Goal: Communication & Community: Answer question/provide support

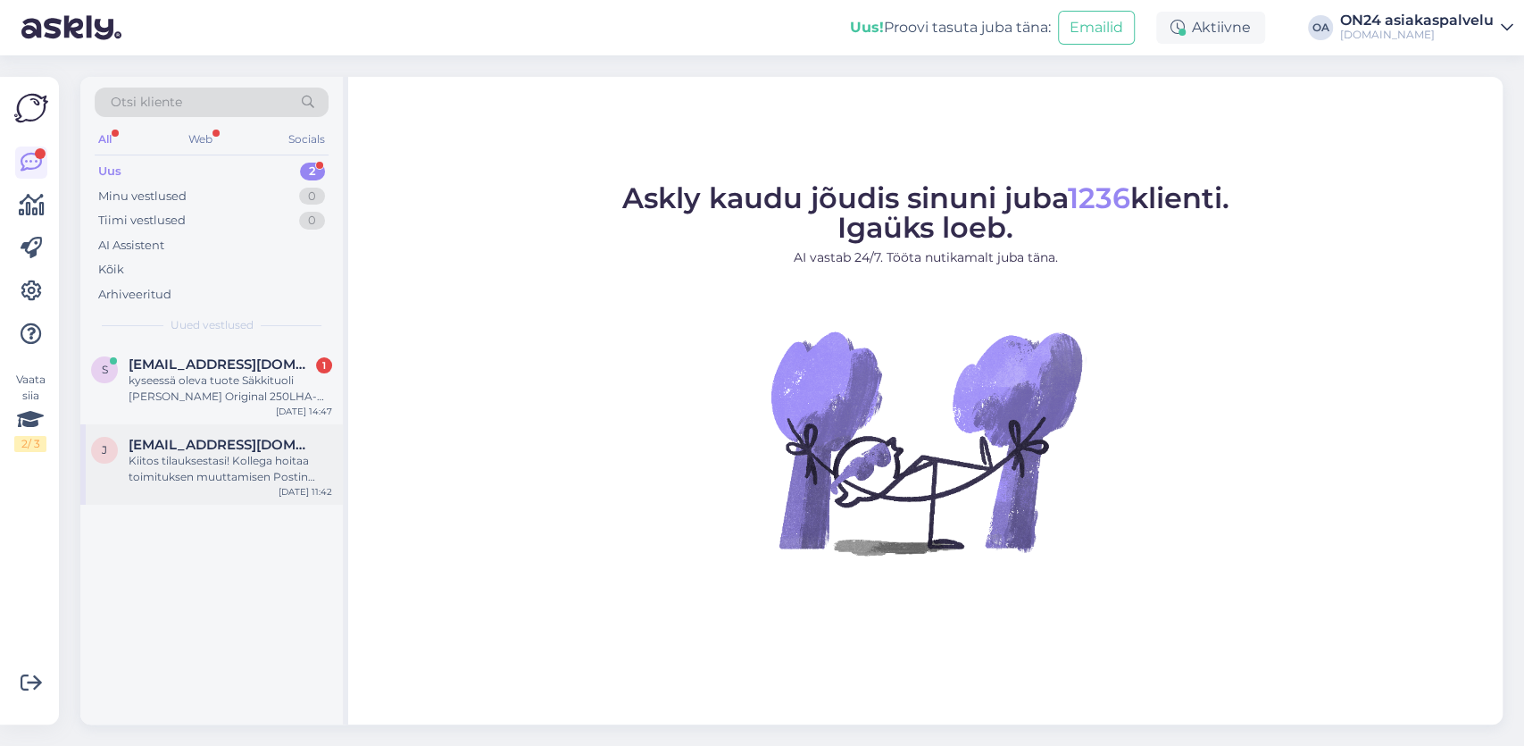
click at [218, 465] on div "Kiitos tilauksestasi! Kollega hoitaa toimituksen muuttamisen Postin pakettiauto…" at bounding box center [231, 469] width 204 height 32
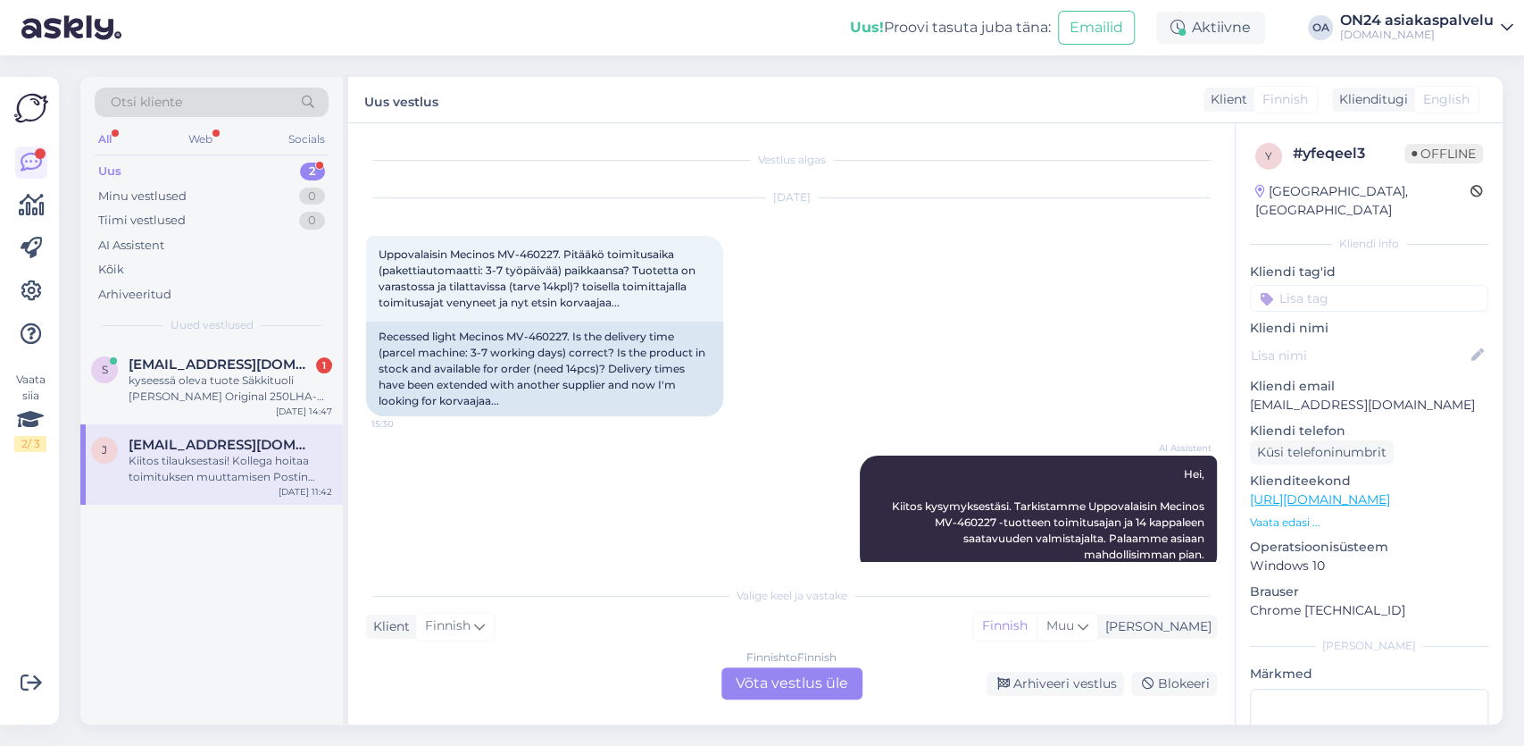
scroll to position [1928, 0]
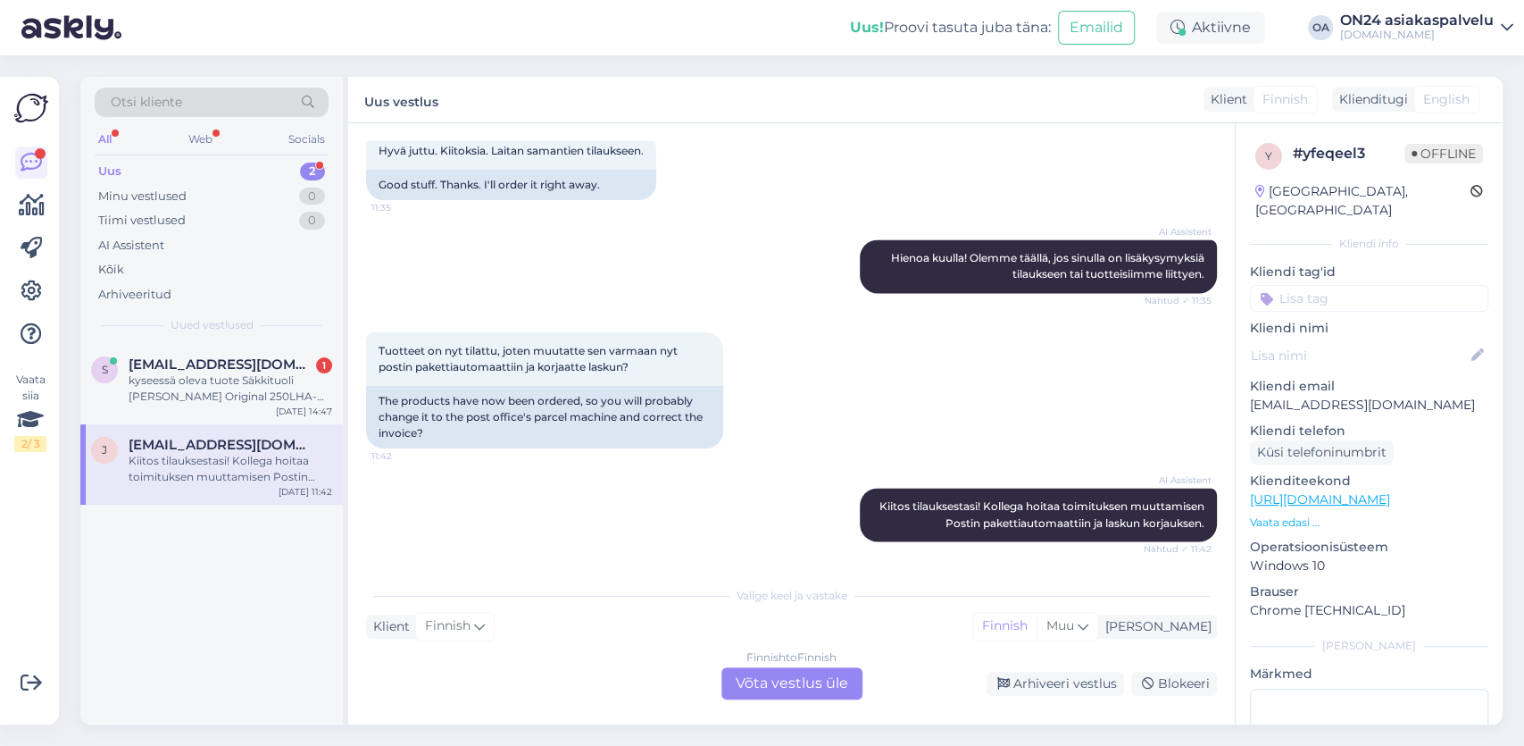
click at [779, 692] on div "Finnish to Finnish Võta vestlus üle" at bounding box center [792, 683] width 141 height 32
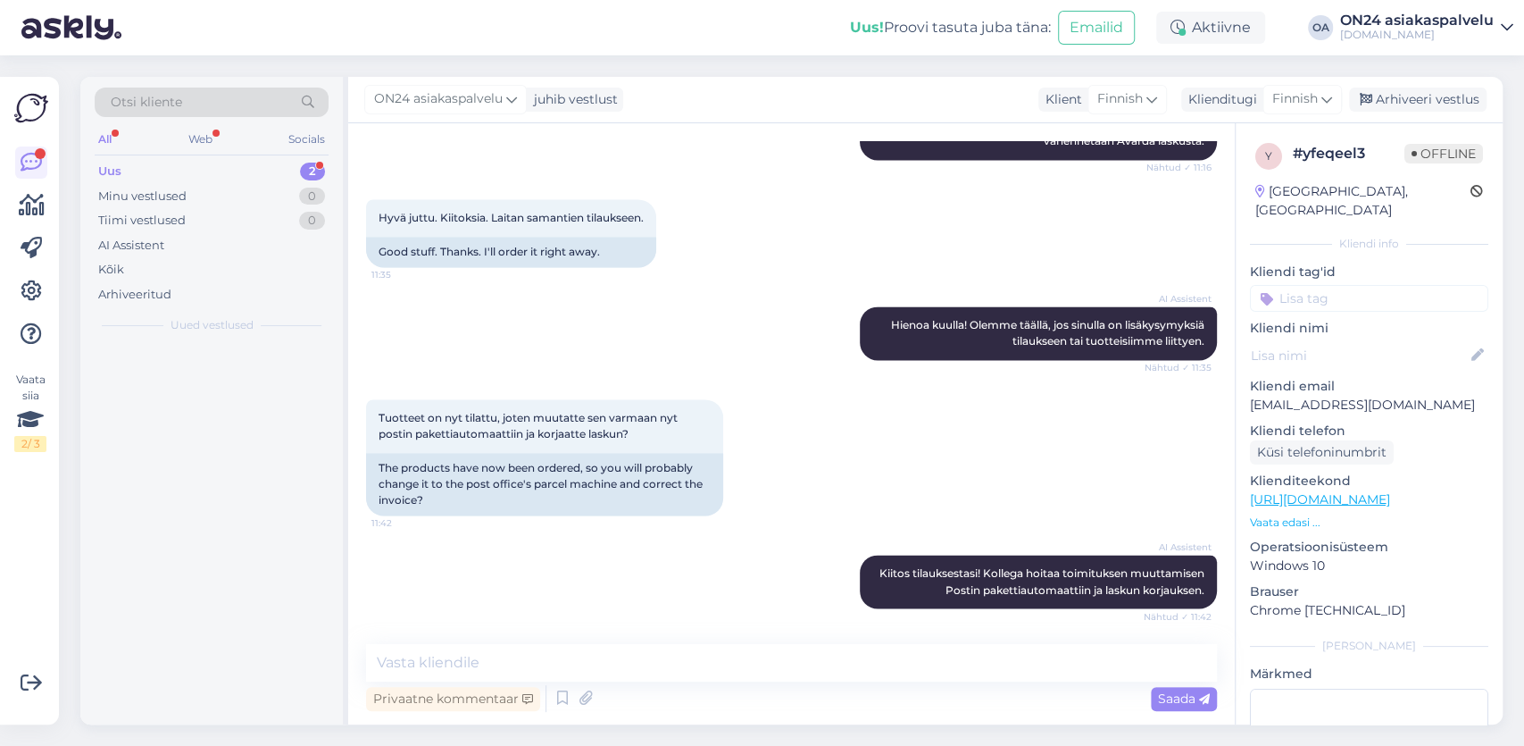
scroll to position [1861, 0]
click at [412, 661] on textarea at bounding box center [791, 663] width 851 height 38
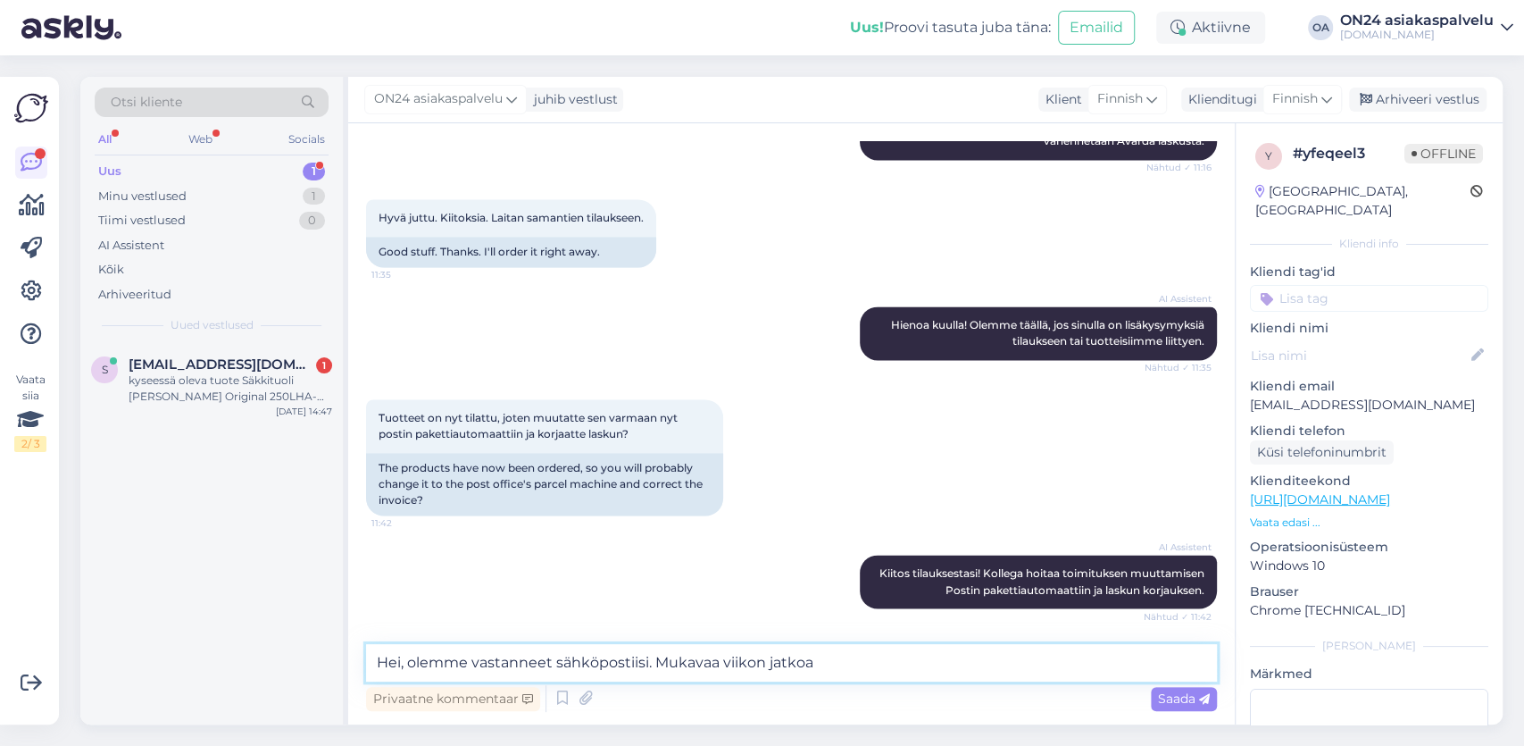
type textarea "Hei, olemme vastanneet sähköpostiisi. Mukavaa viikon jatkoa!"
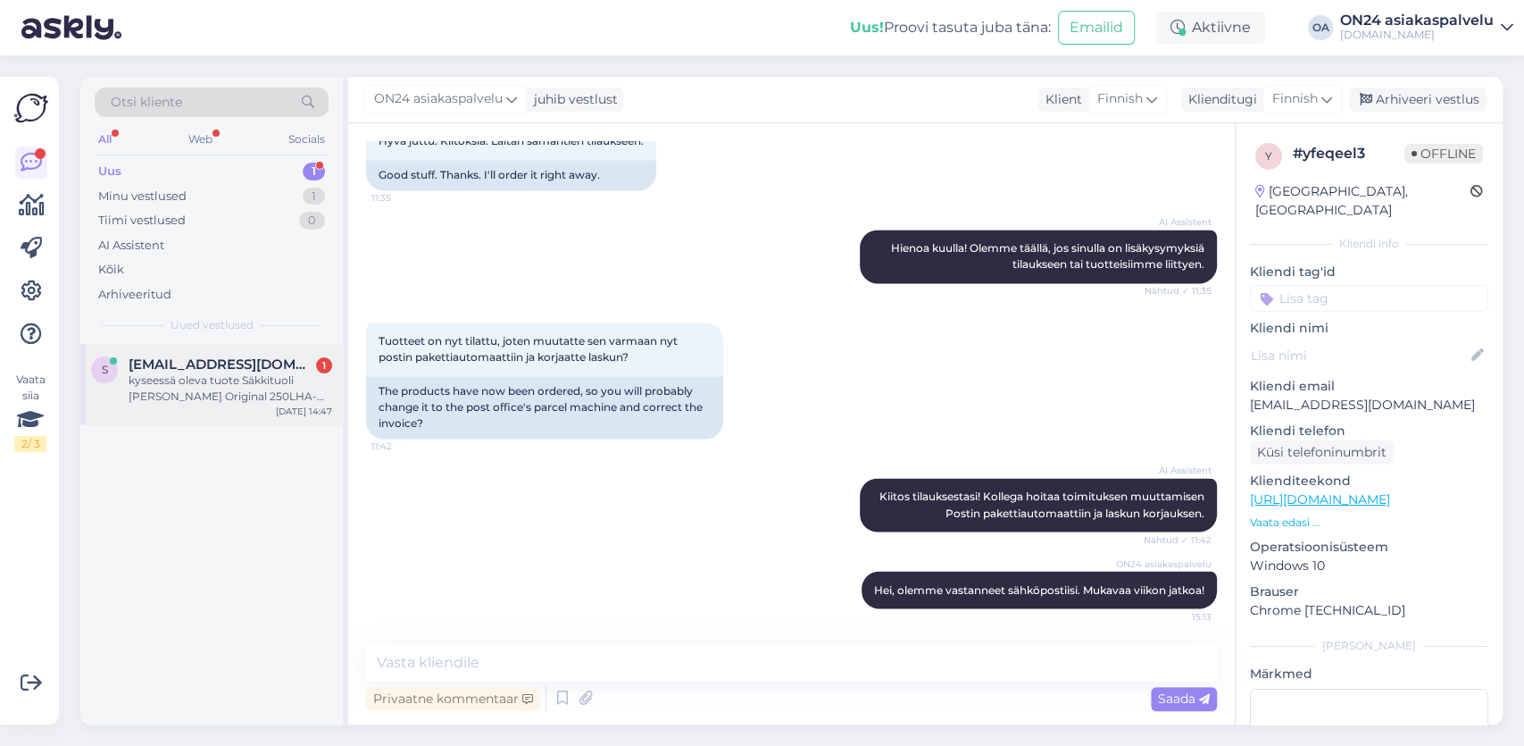
click at [208, 383] on div "kyseessä oleva tuote Säkkituoli [PERSON_NAME] Original 250LHA-11432 Viimeistely…" at bounding box center [231, 388] width 204 height 32
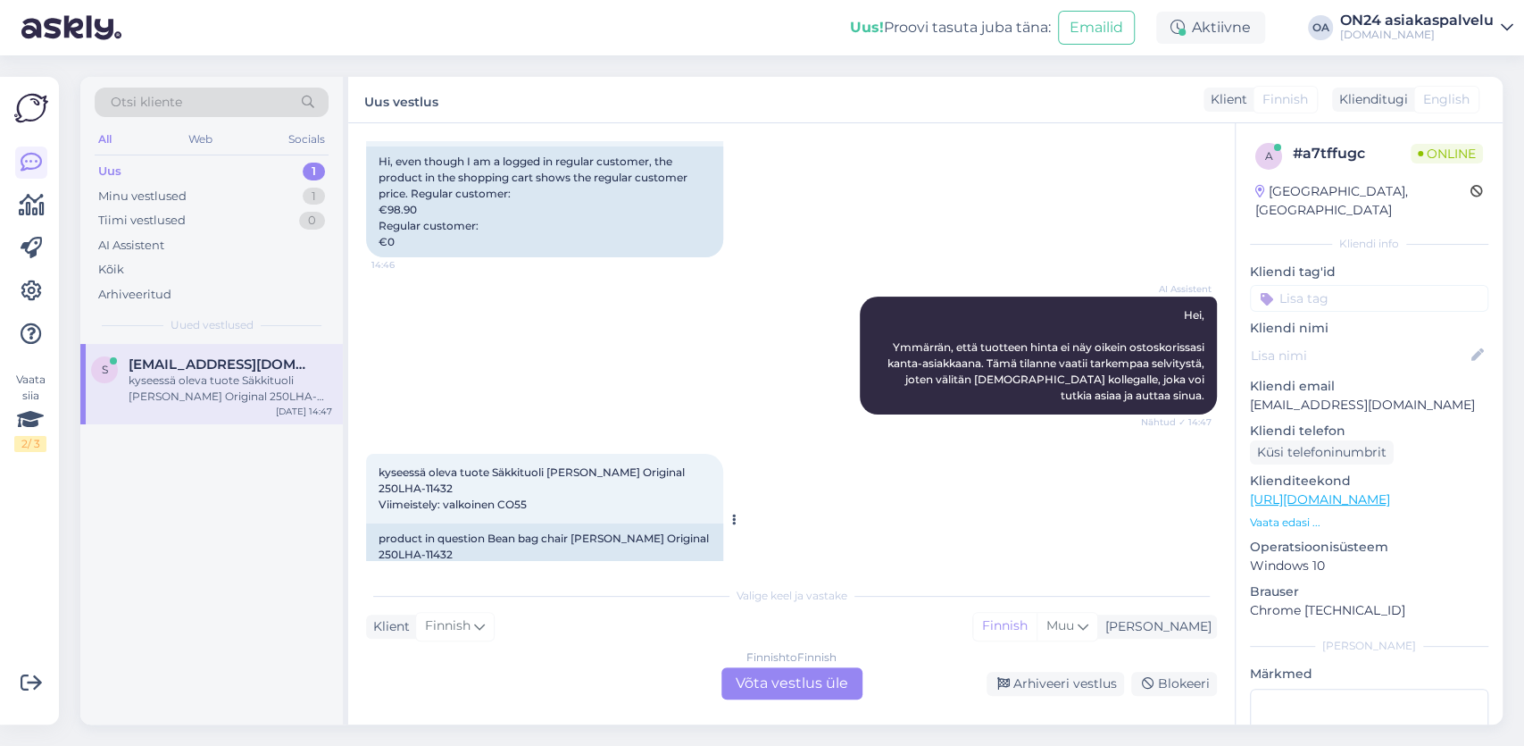
scroll to position [235, 0]
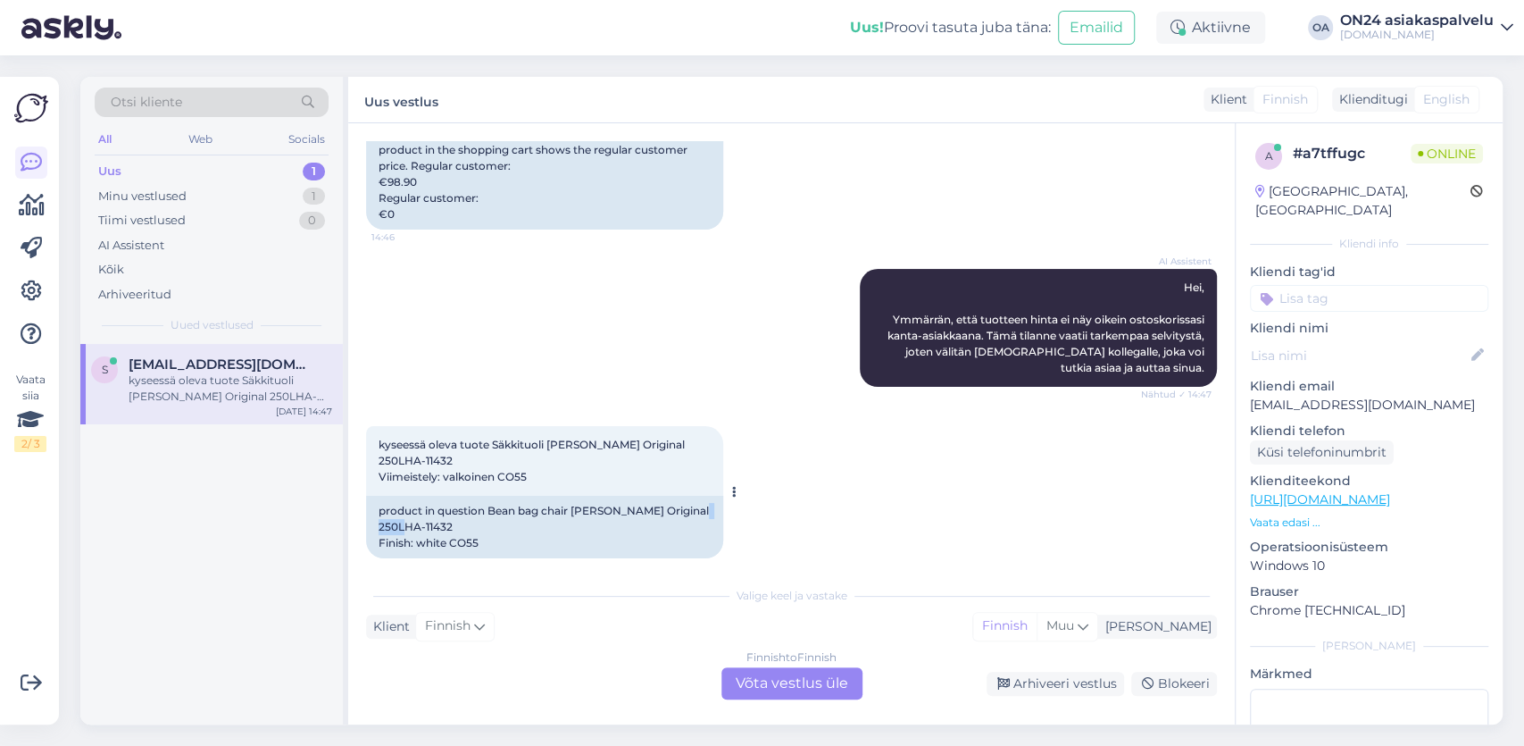
drag, startPoint x: 423, startPoint y: 514, endPoint x: 463, endPoint y: 511, distance: 39.5
click at [463, 511] on div "product in question Bean bag chair [PERSON_NAME] Original 250LHA-11432 Finish: …" at bounding box center [544, 527] width 357 height 63
copy div "11432"
click at [764, 689] on div "Finnish to Finnish Võta vestlus üle" at bounding box center [792, 683] width 141 height 32
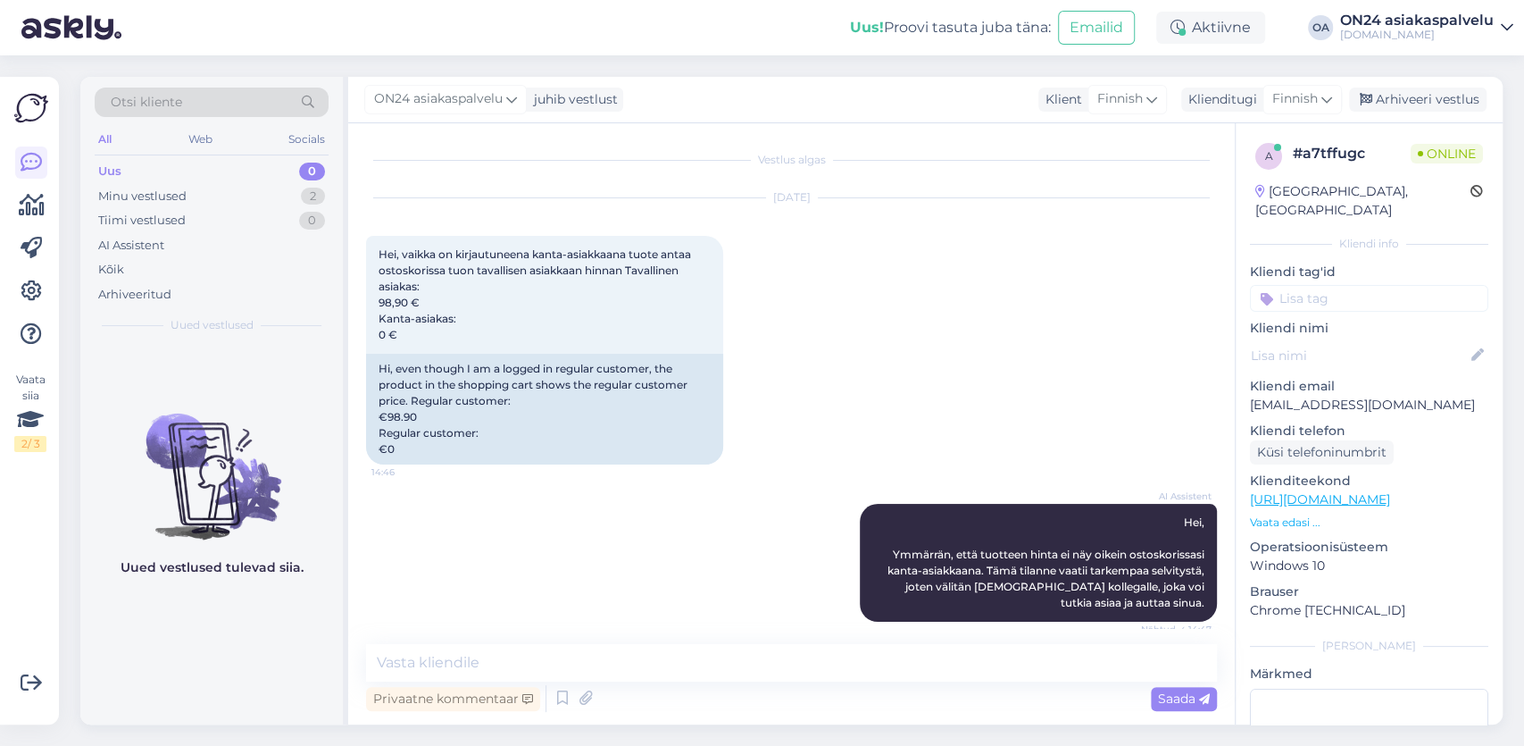
scroll to position [104, 0]
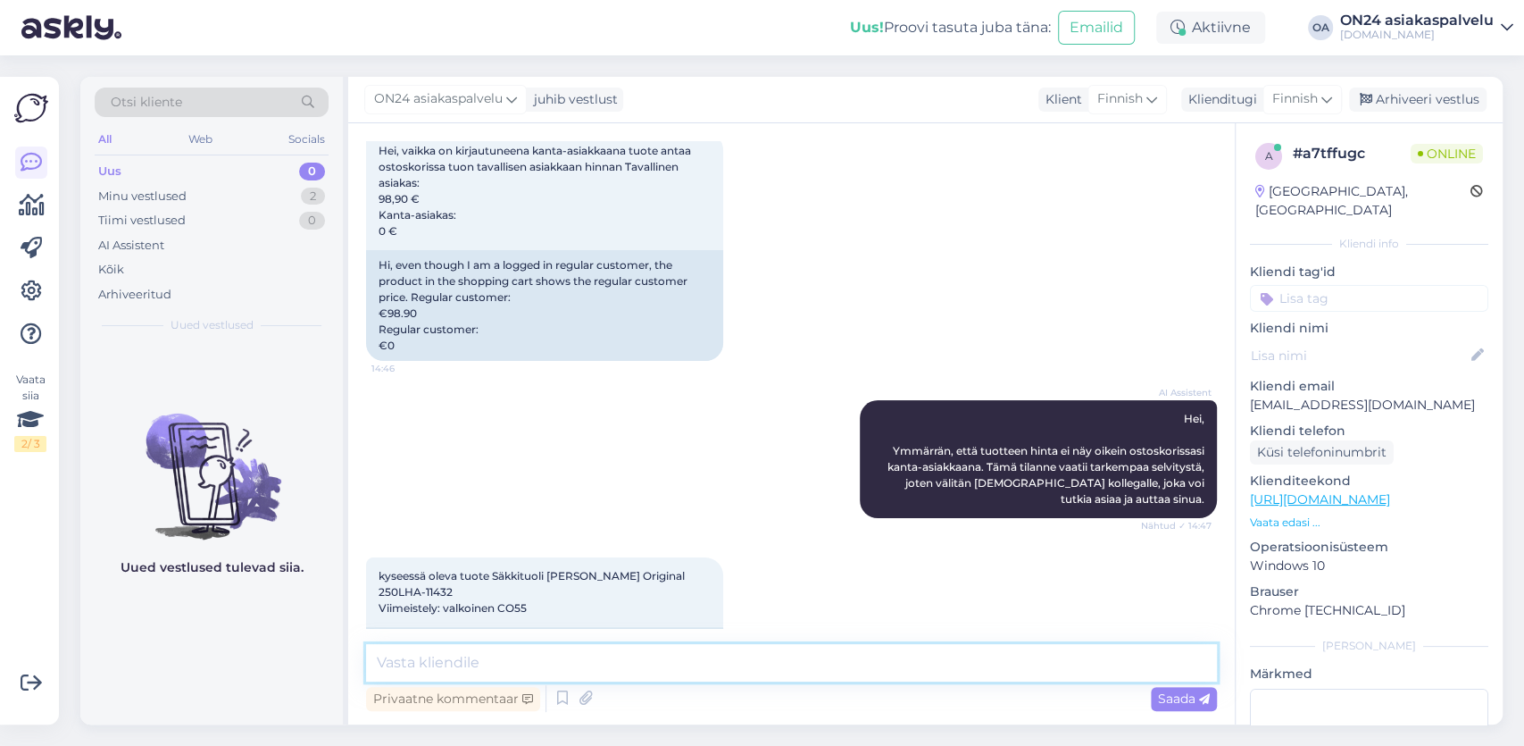
click at [397, 659] on textarea at bounding box center [791, 663] width 851 height 38
click at [416, 664] on textarea at bounding box center [791, 663] width 851 height 38
paste textarea "ON24 rahalla saat alennusta ON24 Sisustustavaratalon hinnoista. Tuotteiden tuot…"
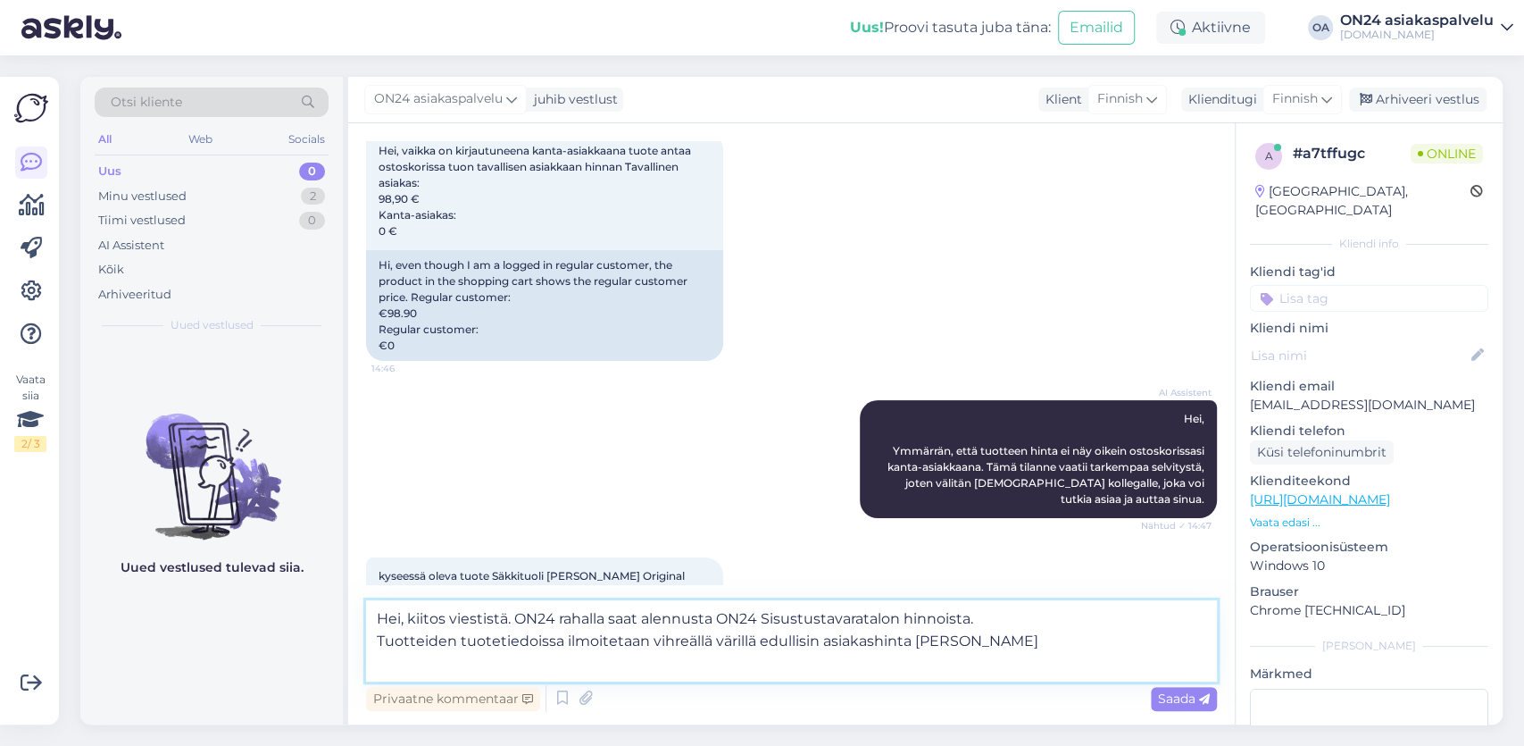
click at [984, 639] on textarea "Hei, kiitos viestistä. ON24 rahalla saat alennusta ON24 Sisustustavaratalon hin…" at bounding box center [791, 640] width 851 height 81
click at [983, 621] on textarea "Hei, kiitos viestistä. ON24 rahalla saat alennusta ON24 Sisustustavaratalon hin…" at bounding box center [791, 640] width 851 height 81
drag, startPoint x: 570, startPoint y: 642, endPoint x: 631, endPoint y: 647, distance: 61.9
click at [631, 647] on textarea "Hei, kiitos viestistä. ON24 rahalla saat alennusta ON24 Sisustustavaratalon hin…" at bounding box center [791, 640] width 851 height 81
click at [940, 644] on textarea "Hei, kiitos viestistä. ON24 rahalla saat alennusta ON24 Sisustustavaratalon hin…" at bounding box center [791, 640] width 851 height 81
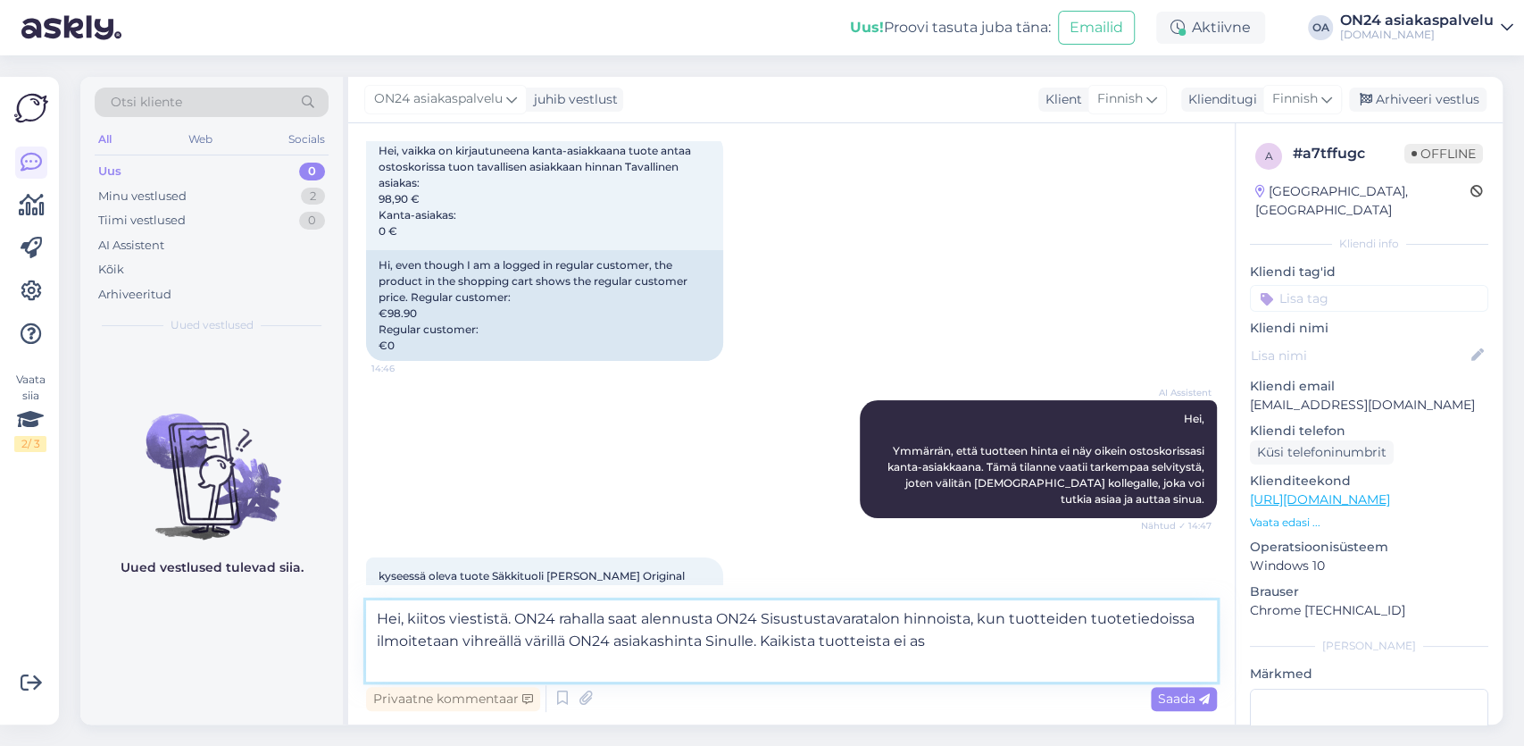
drag, startPoint x: 937, startPoint y: 644, endPoint x: 911, endPoint y: 651, distance: 26.9
click at [911, 651] on textarea "Hei, kiitos viestistä. ON24 rahalla saat alennusta ON24 Sisustustavaratalon hin…" at bounding box center [791, 640] width 851 height 81
click at [981, 658] on textarea "Hei, kiitos viestistä. ON24 rahalla saat alennusta ON24 Sisustustavaratalon hin…" at bounding box center [791, 640] width 851 height 81
click at [980, 658] on textarea "Hei, kiitos viestistä. ON24 rahalla saat alennusta ON24 Sisustustavaratalon hin…" at bounding box center [791, 640] width 851 height 81
drag, startPoint x: 906, startPoint y: 651, endPoint x: 765, endPoint y: 649, distance: 141.1
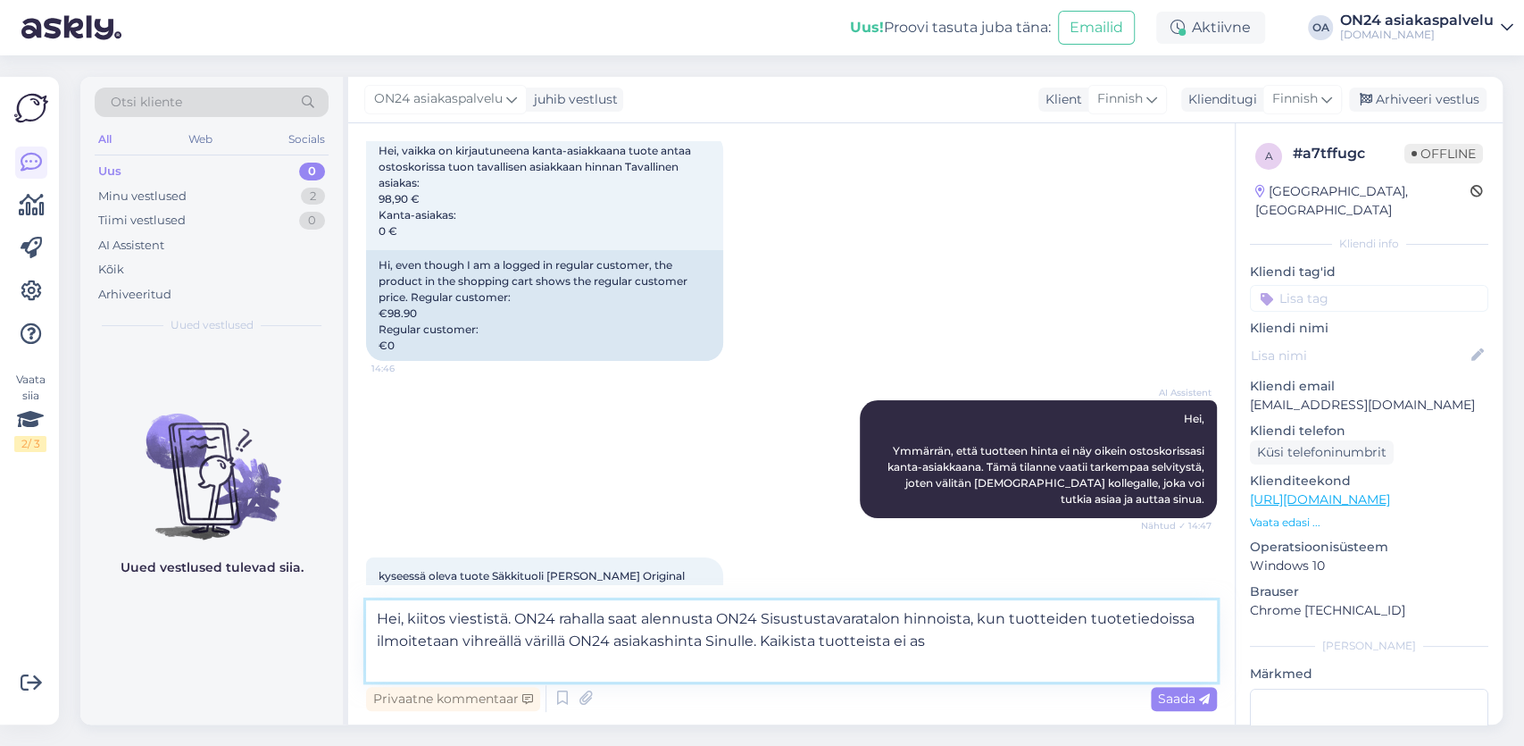
click at [765, 649] on textarea "Hei, kiitos viestistä. ON24 rahalla saat alennusta ON24 Sisustustavaratalon hin…" at bounding box center [791, 640] width 851 height 81
type textarea "Hei, kiitos viestistä. ON24 rahalla saat alennusta ON24 Sisustustavaratalon hin…"
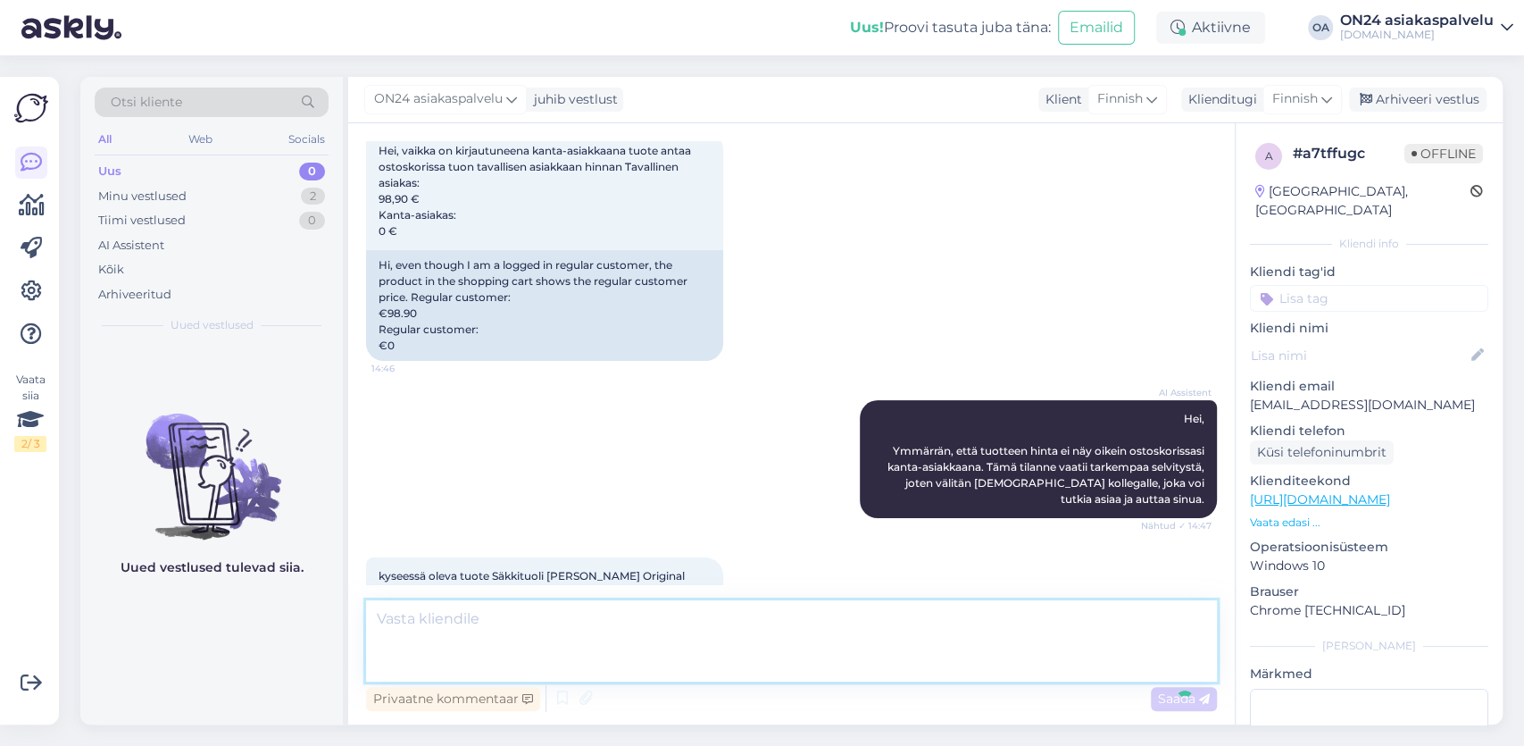
scroll to position [309, 0]
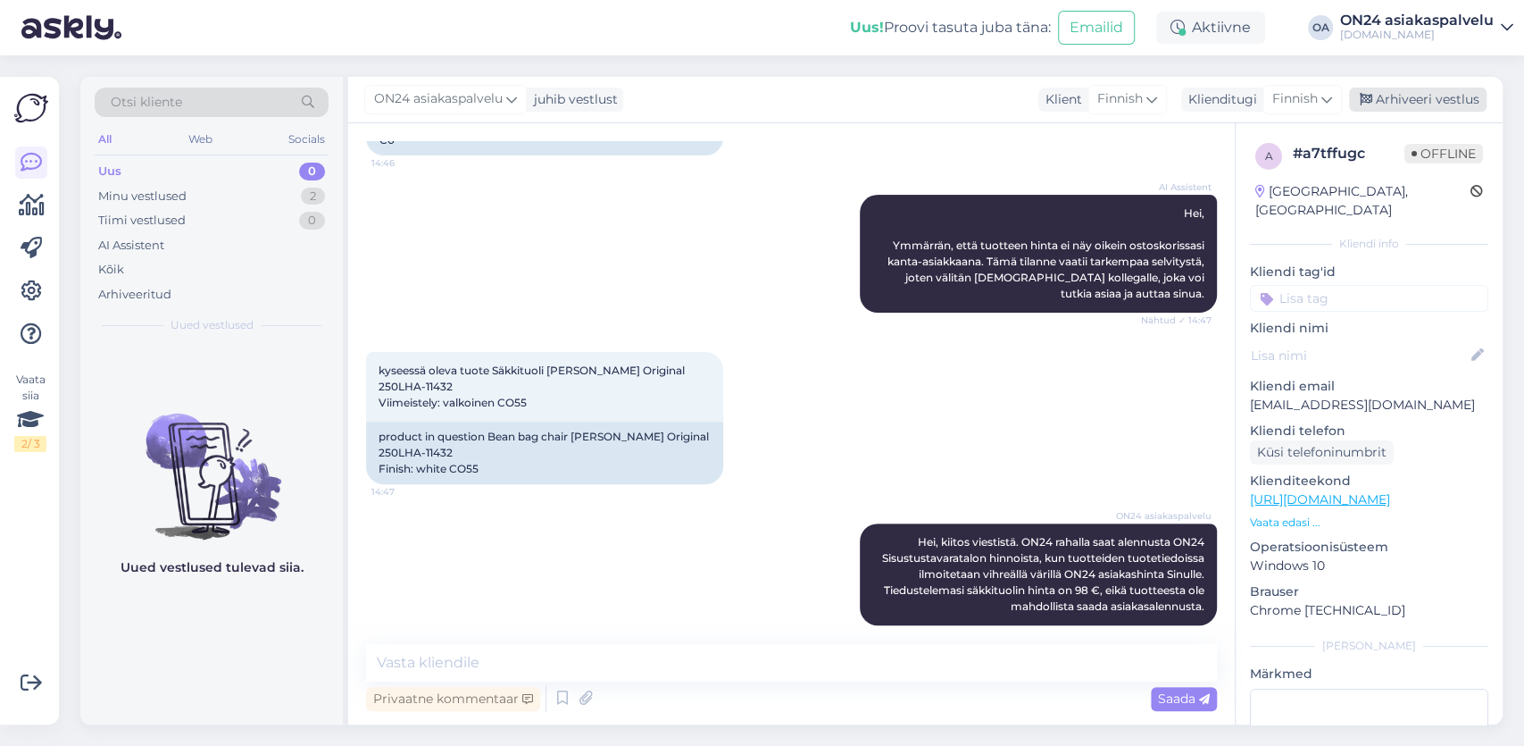
click at [1456, 103] on div "Arhiveeri vestlus" at bounding box center [1418, 100] width 138 height 24
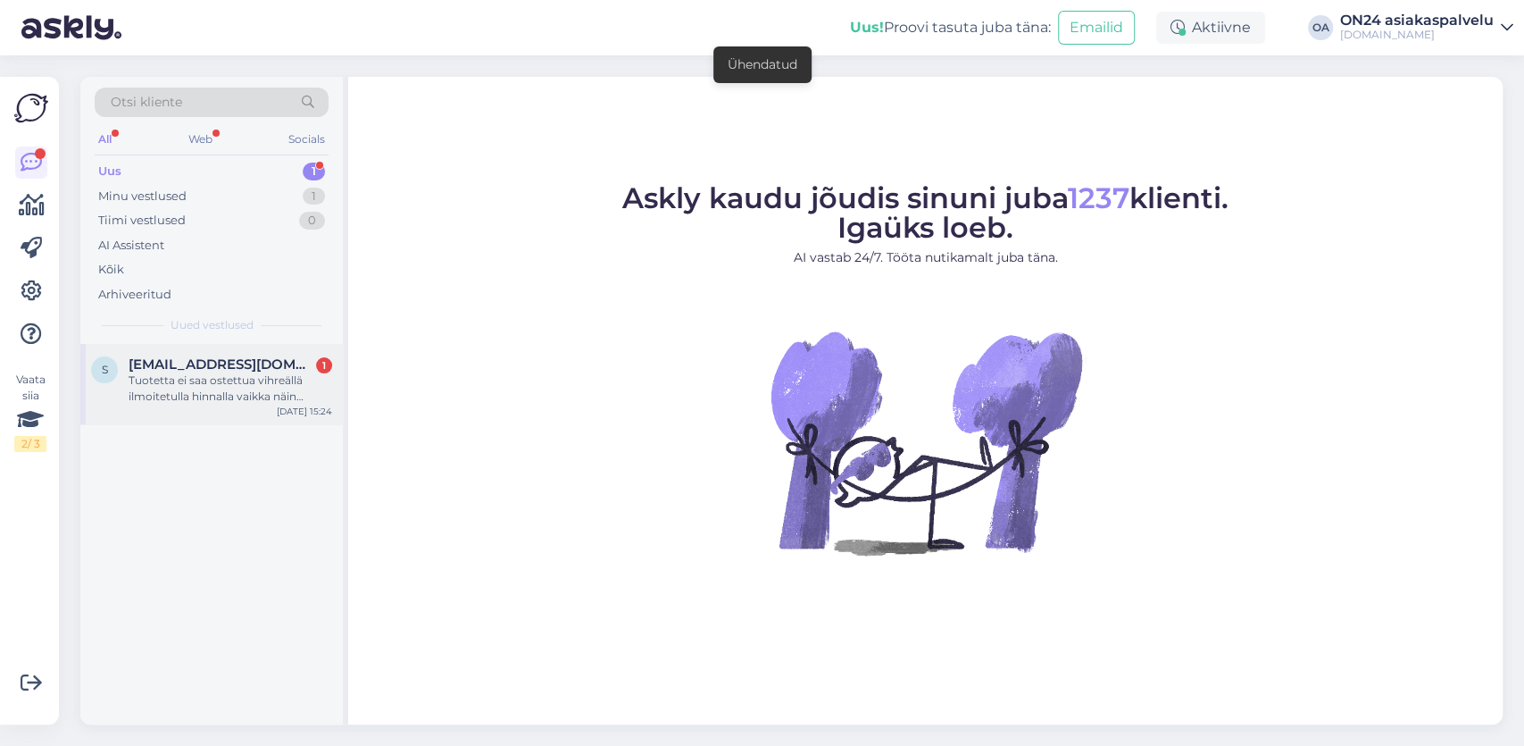
click at [219, 401] on div "Tuotetta ei saa ostettua vihreällä ilmoitetulla hinnalla vaikka näin teidän muk…" at bounding box center [231, 388] width 204 height 32
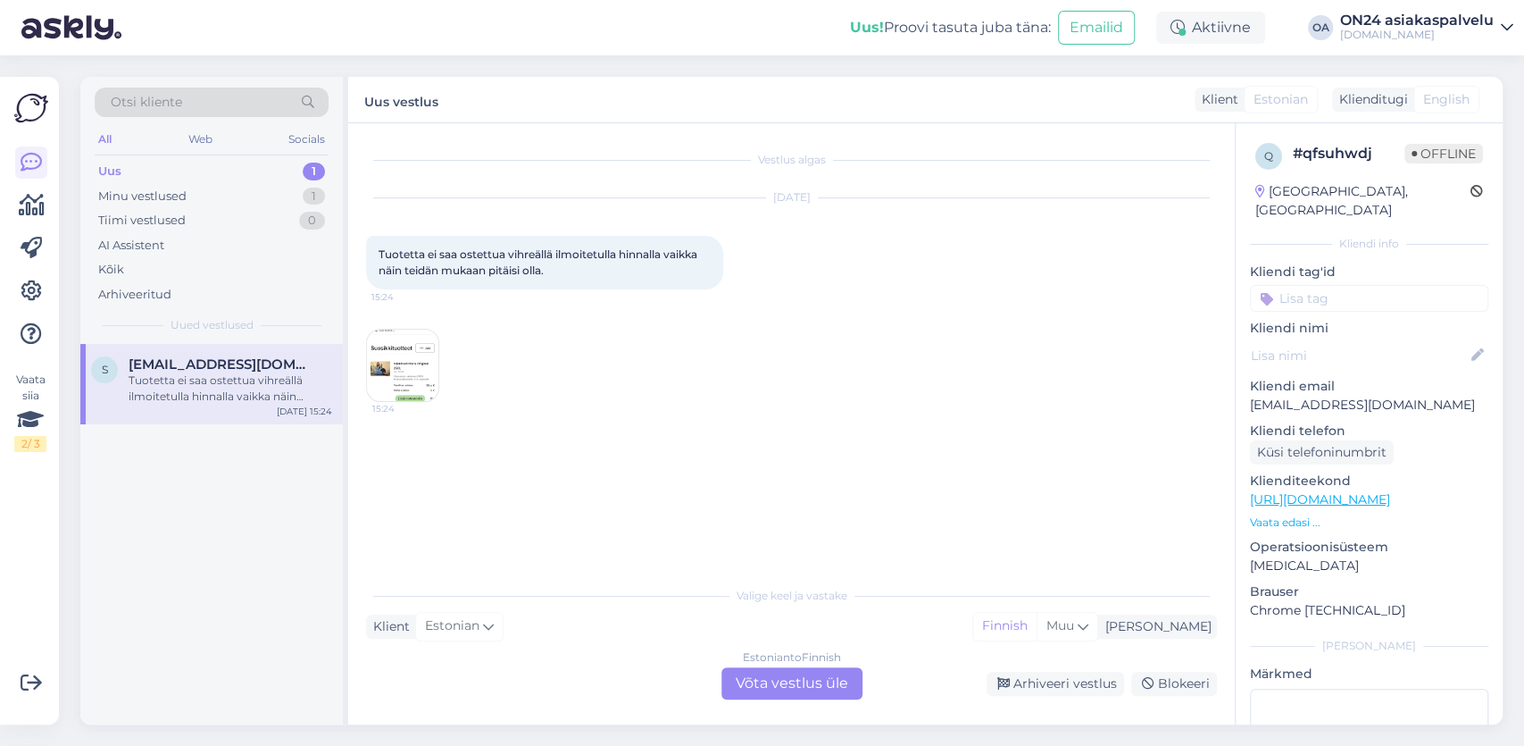
click at [400, 382] on img at bounding box center [402, 365] width 71 height 71
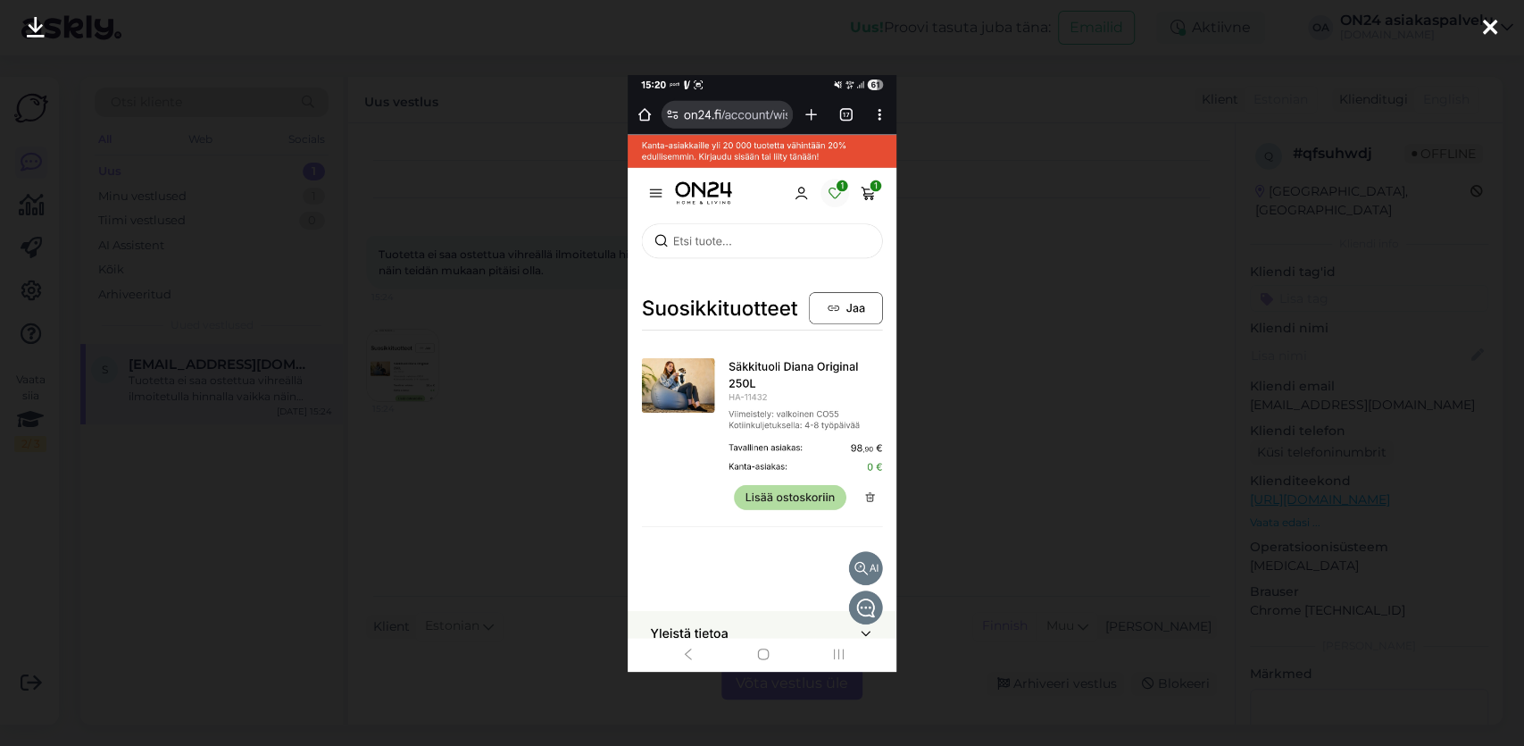
click at [1501, 33] on div at bounding box center [1491, 28] width 36 height 56
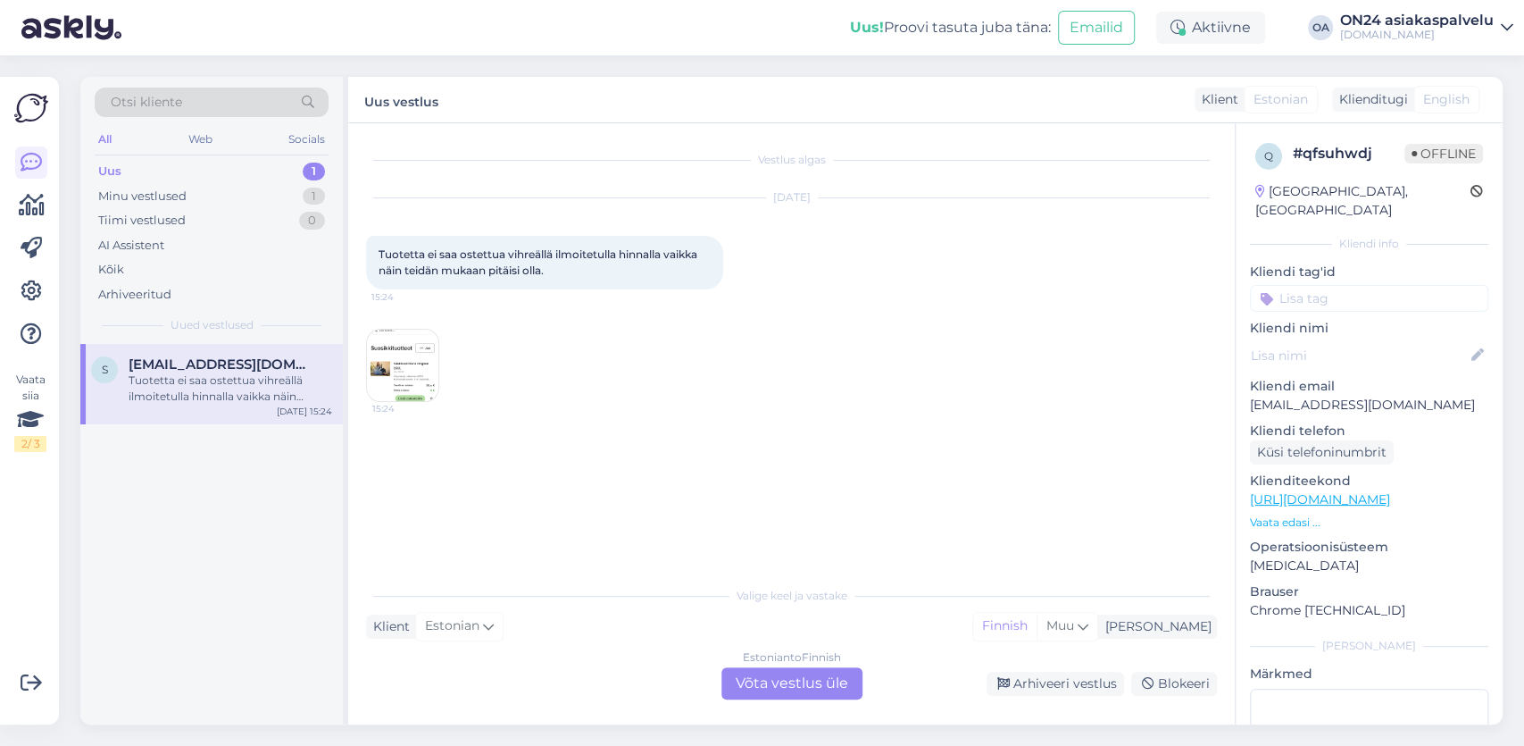
click at [778, 686] on div "Estonian to Finnish Võta vestlus üle" at bounding box center [792, 683] width 141 height 32
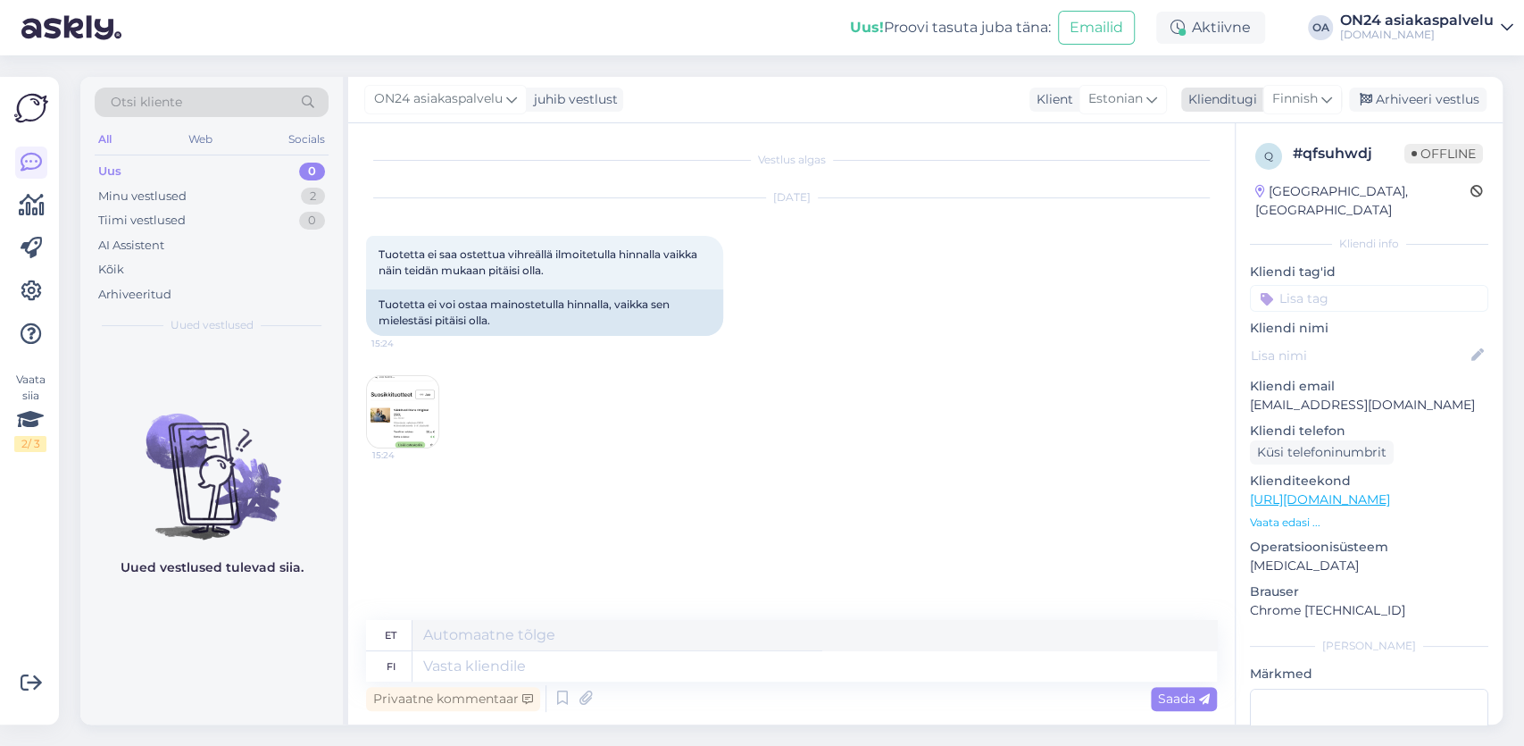
click at [1335, 100] on div "Finnish" at bounding box center [1302, 99] width 79 height 29
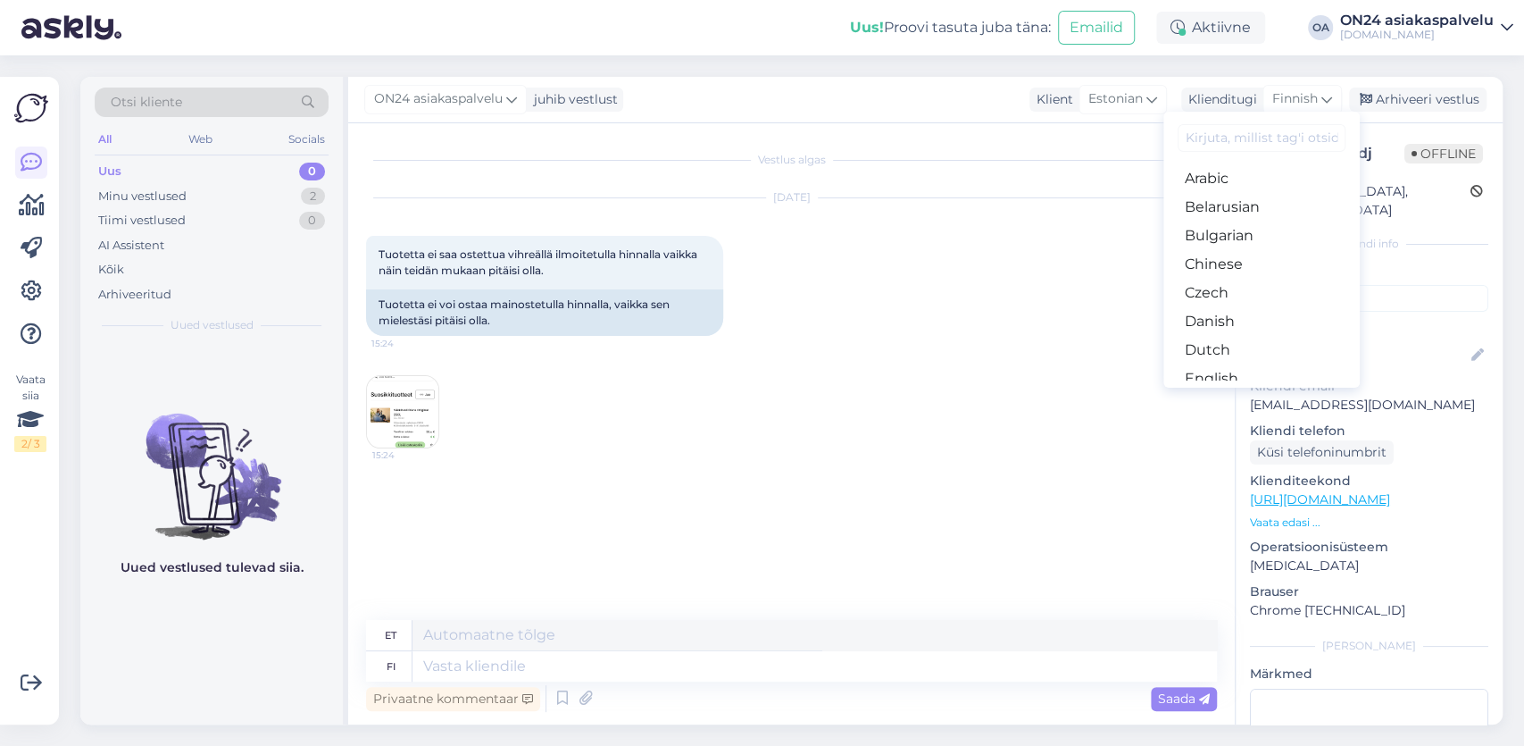
scroll to position [104, 0]
click at [1221, 333] on link "Finnish" at bounding box center [1262, 332] width 196 height 29
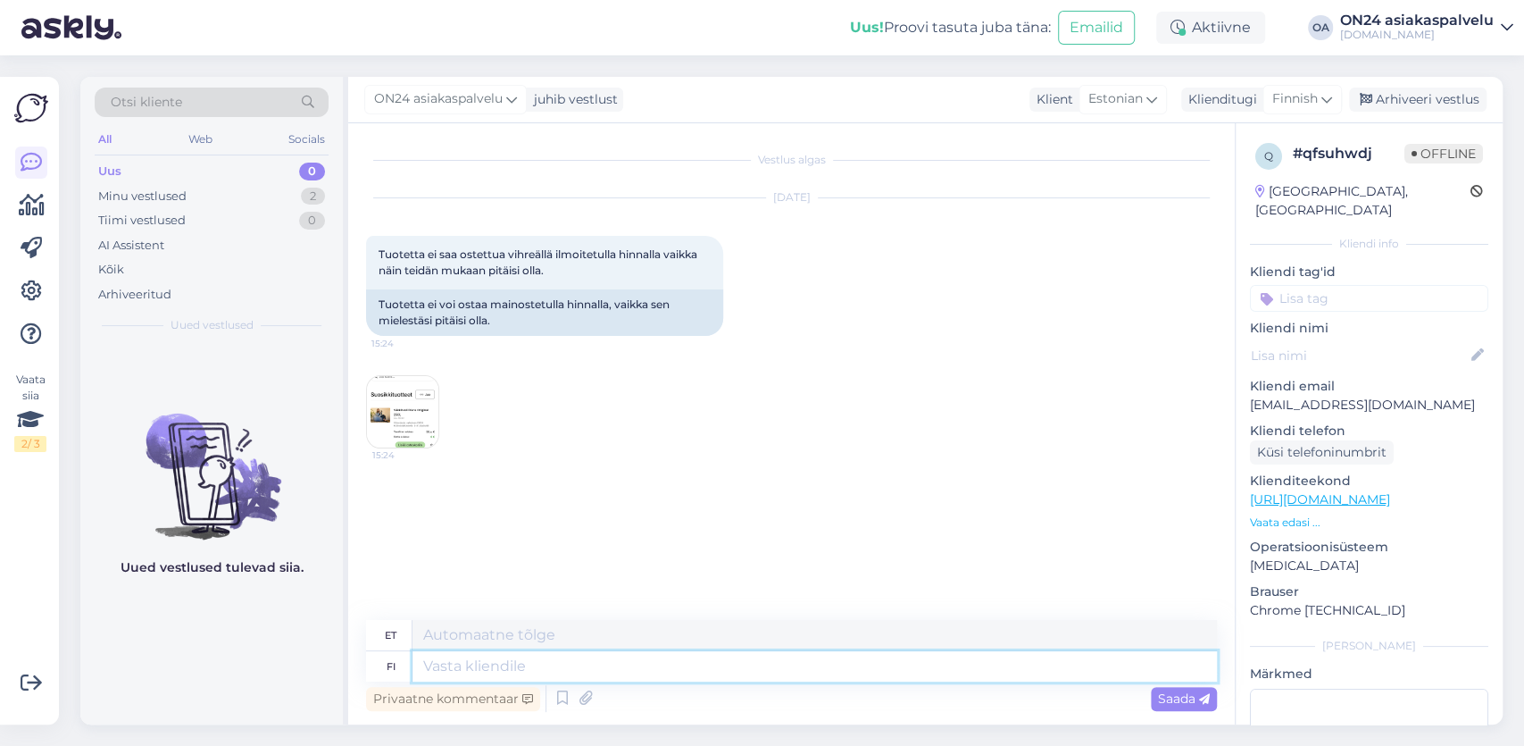
click at [456, 666] on textarea at bounding box center [815, 666] width 805 height 30
type textarea "Hei, a"
type textarea "Tere,"
type textarea "Hei, asiak"
type textarea "Tere, klient."
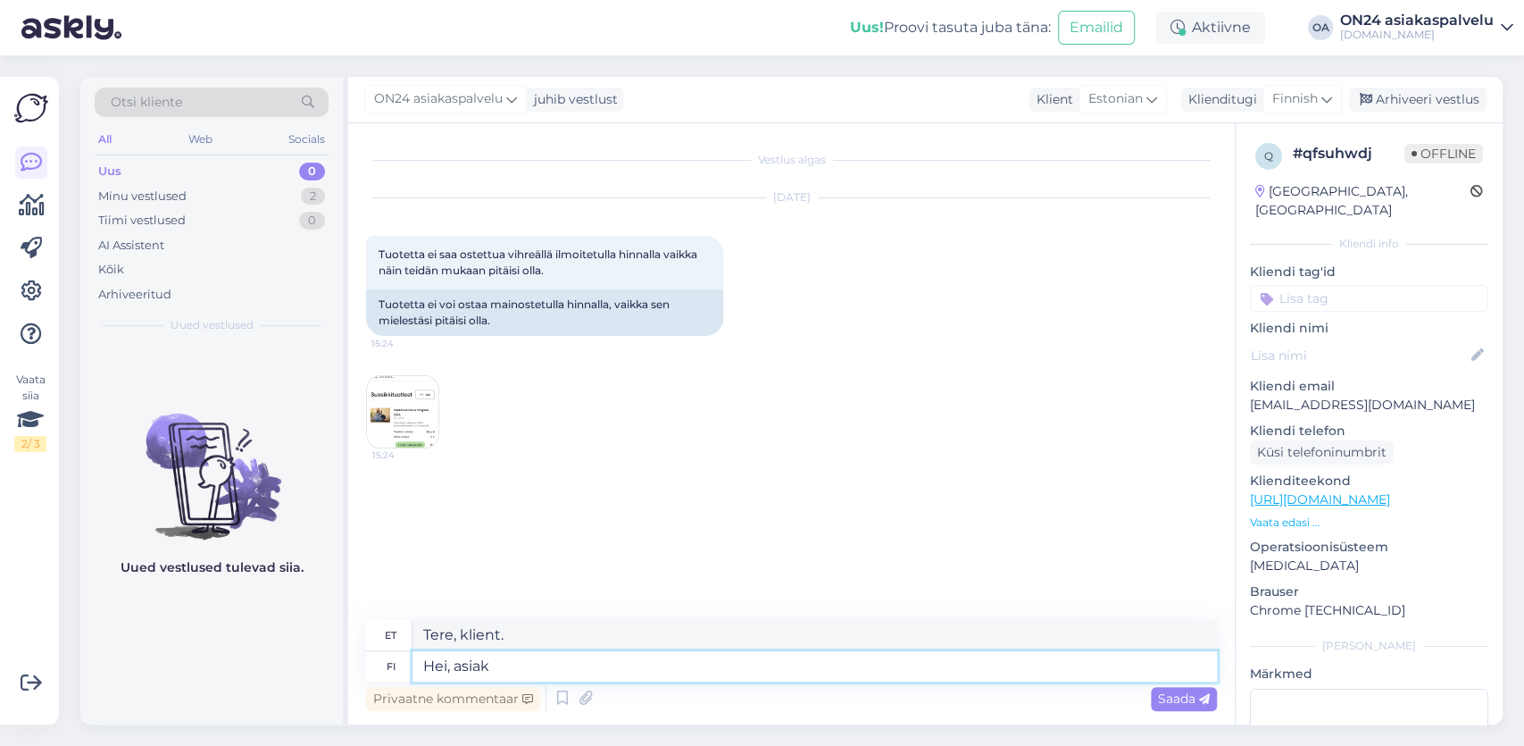
type textarea "Hei, asiak"
click at [523, 625] on textarea "Tere, klient." at bounding box center [815, 635] width 805 height 30
drag, startPoint x: 510, startPoint y: 642, endPoint x: 373, endPoint y: 622, distance: 138.2
click at [413, 622] on textarea "Tere, klient." at bounding box center [815, 635] width 805 height 30
click at [1331, 104] on icon at bounding box center [1327, 99] width 11 height 20
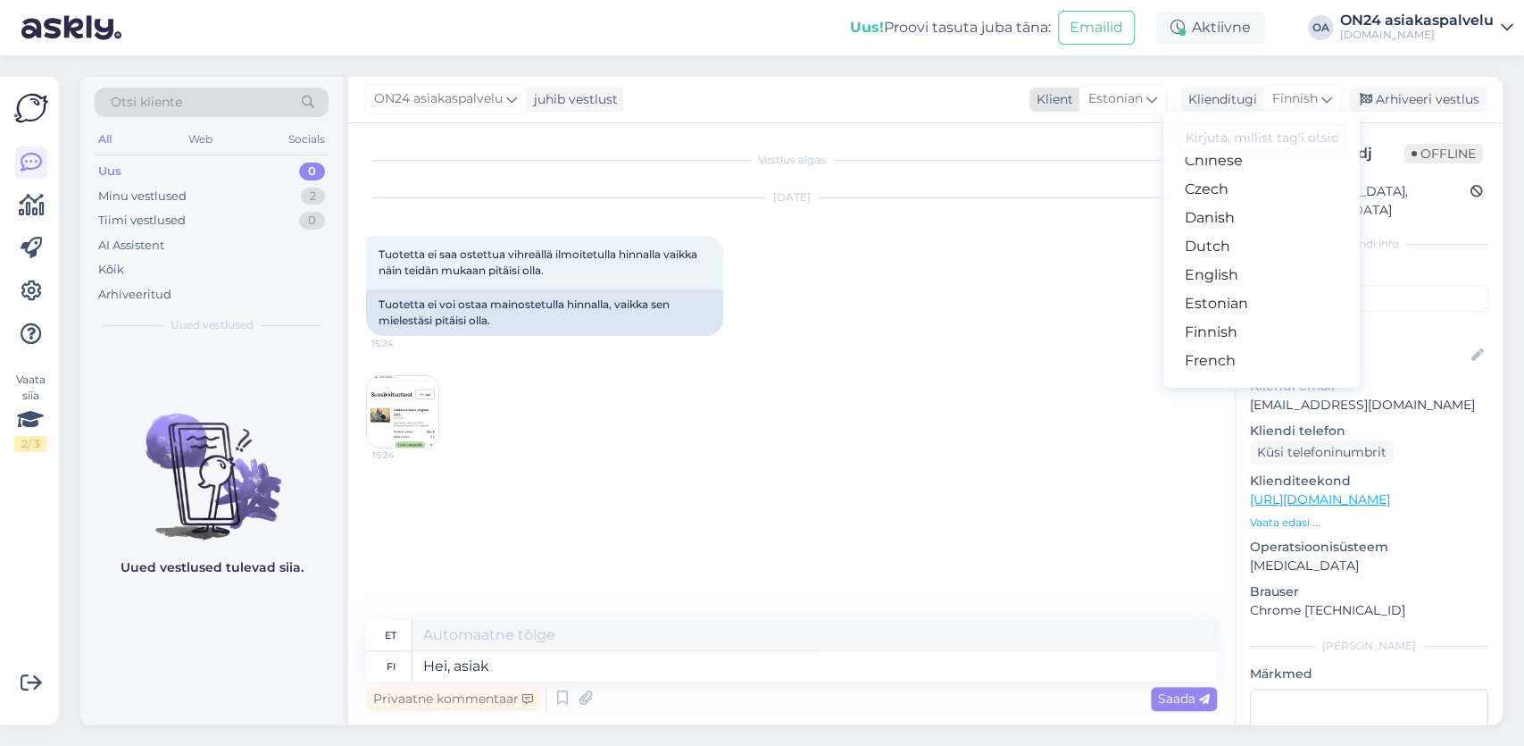
click at [1157, 96] on icon at bounding box center [1152, 99] width 11 height 20
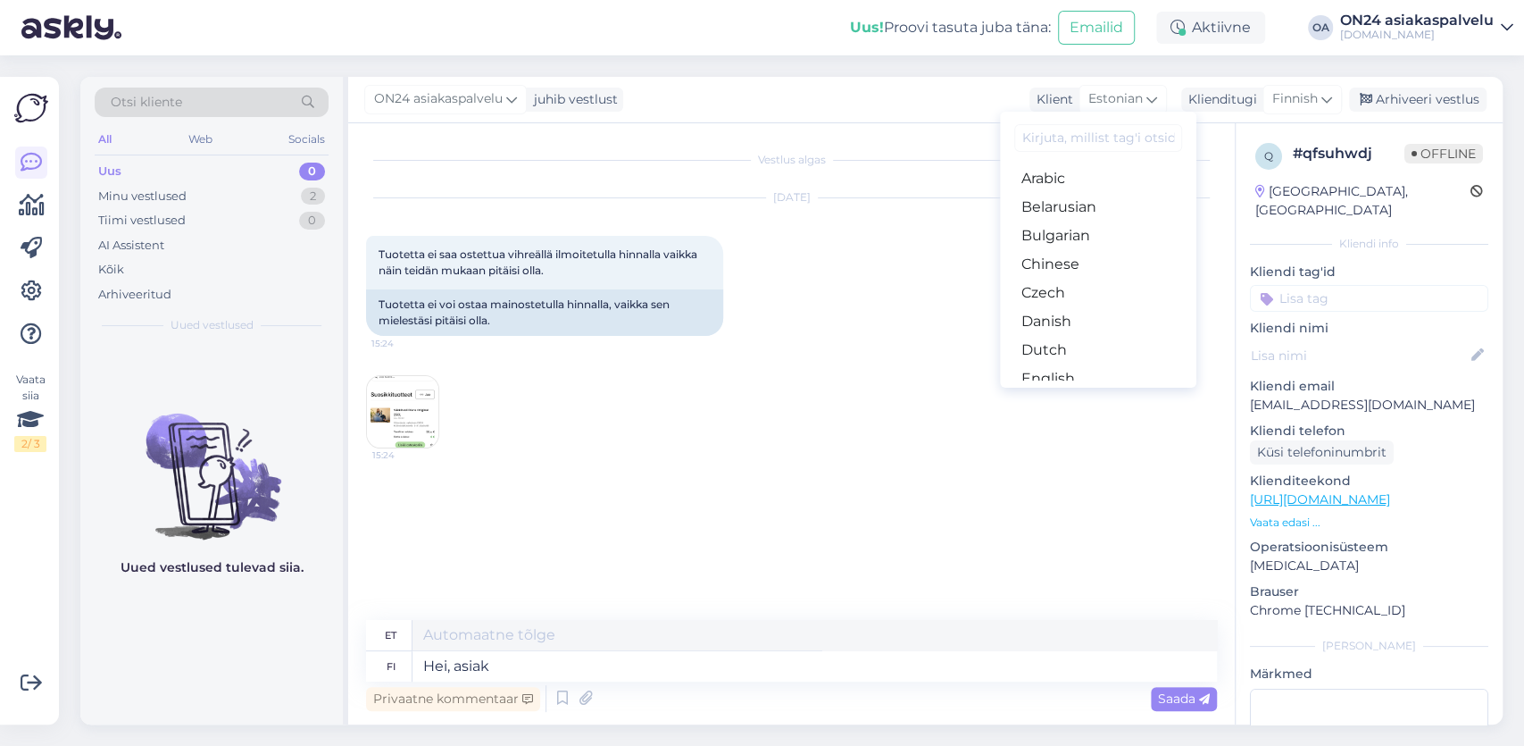
scroll to position [207, 0]
drag, startPoint x: 1063, startPoint y: 226, endPoint x: 1049, endPoint y: 226, distance: 13.4
click at [1062, 226] on link "Finnish" at bounding box center [1098, 228] width 196 height 29
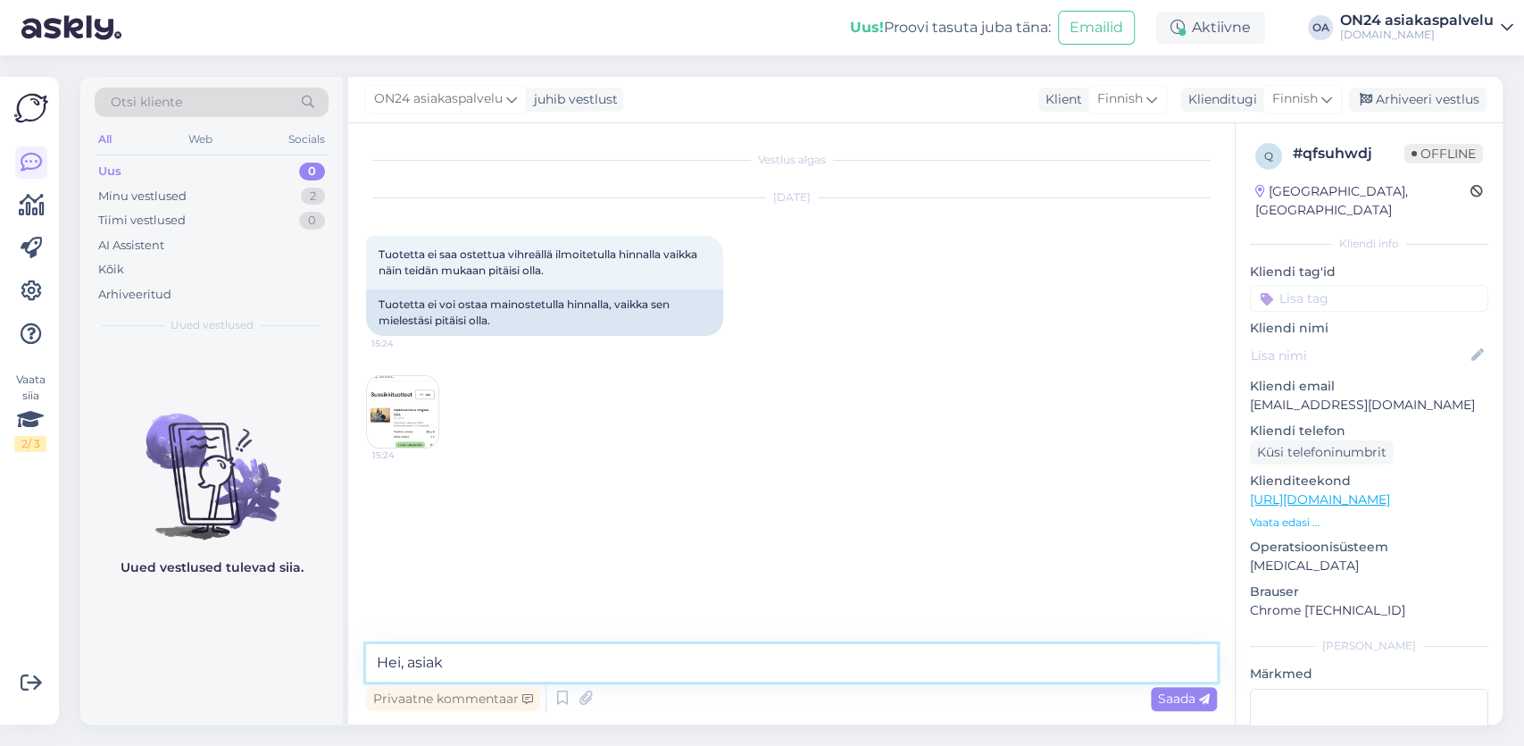
drag, startPoint x: 481, startPoint y: 666, endPoint x: 477, endPoint y: 653, distance: 14.1
click at [478, 660] on textarea "Hei, asiak" at bounding box center [791, 663] width 851 height 38
click at [872, 669] on textarea "Hei, asiakastilin saldolla saa alennusta, kun tuotetiedoissa ilmoitetaan" at bounding box center [791, 663] width 851 height 38
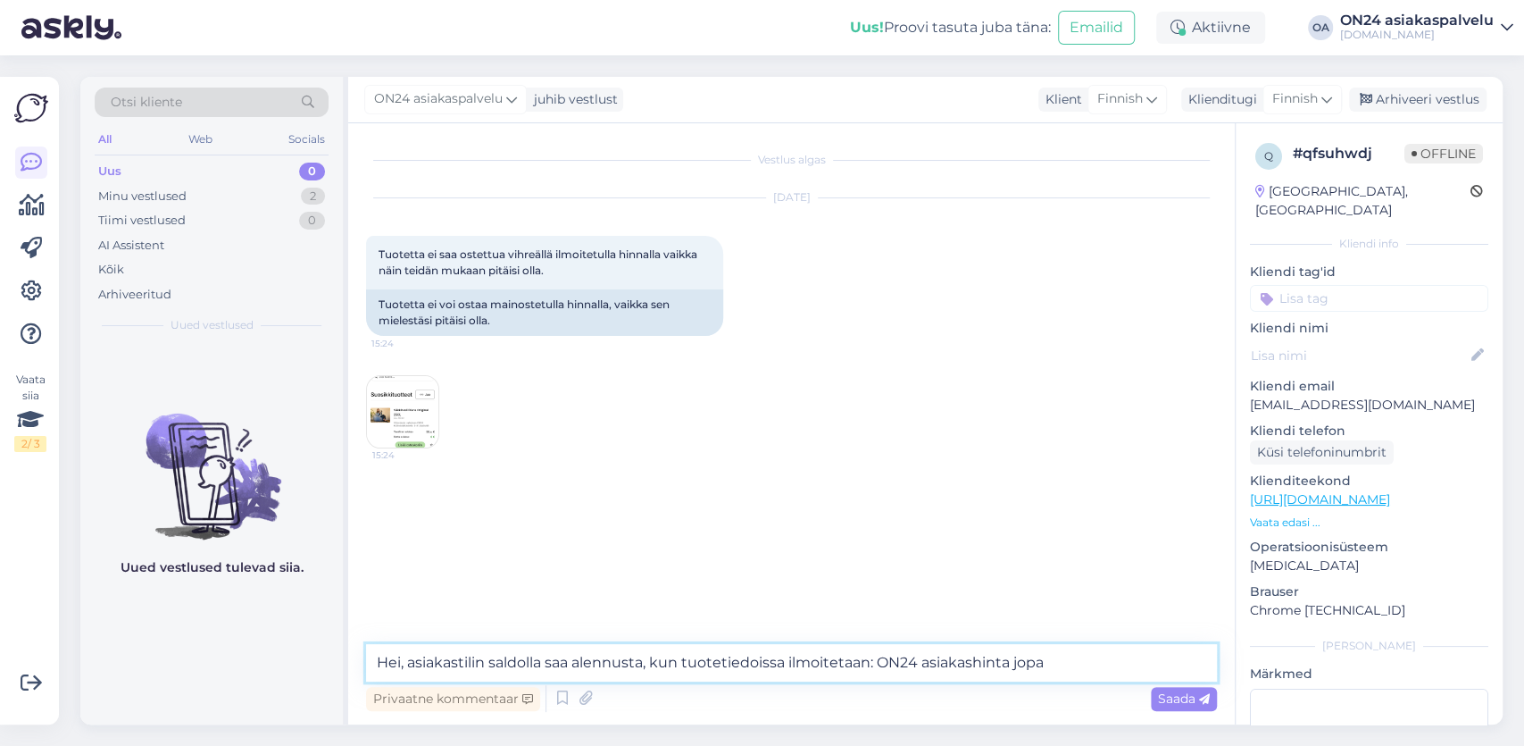
paste textarea "5% 99,68 €"
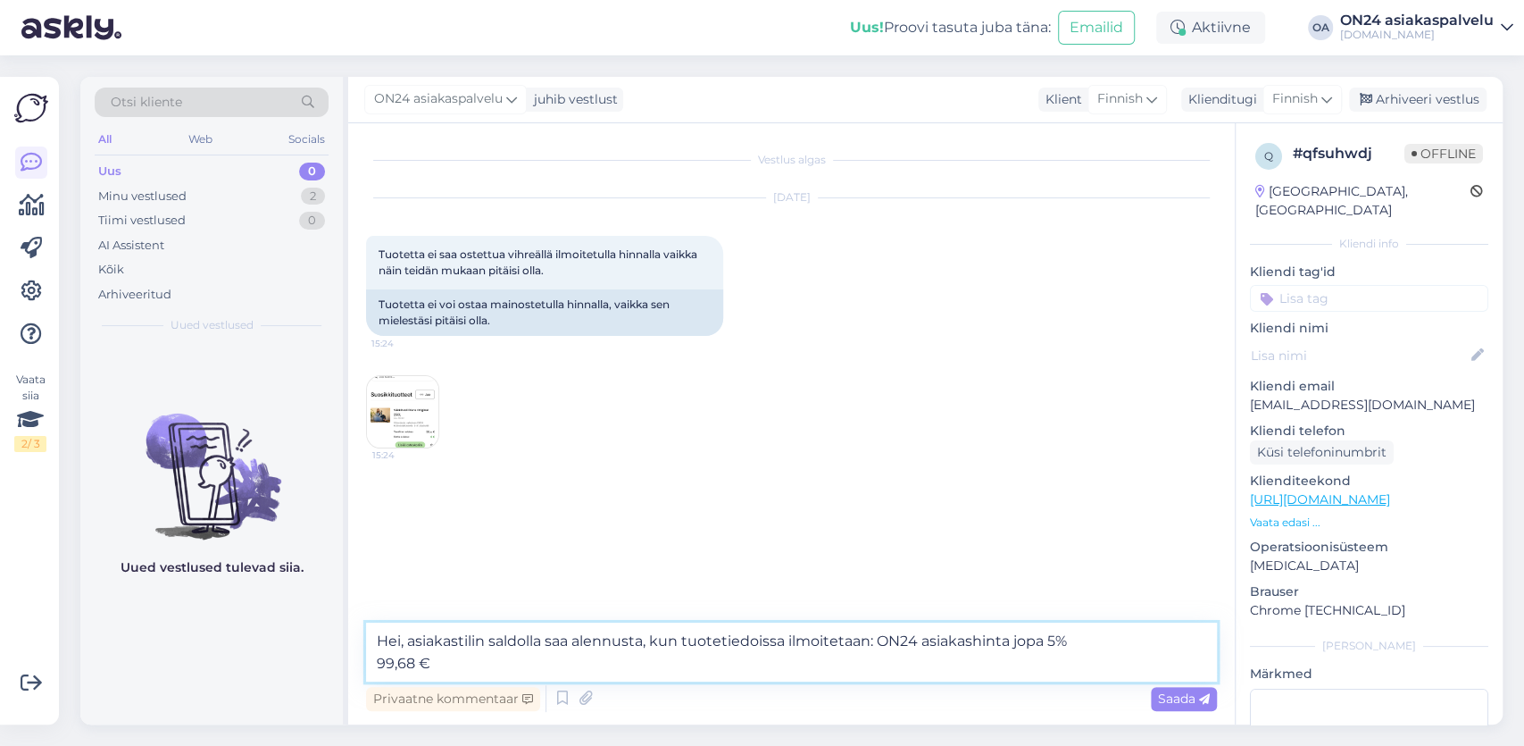
click at [877, 644] on textarea "Hei, asiakastilin saldolla saa alennusta, kun tuotetiedoissa ilmoitetaan: ON24 …" at bounding box center [791, 651] width 851 height 59
click at [468, 664] on textarea "Hei, asiakastilin saldolla saa alennusta, kun tuotetiedoissa ilmoitetaan: ON24 …" at bounding box center [791, 651] width 851 height 59
click at [530, 665] on textarea "Hei, asiakastilin saldolla saa alennusta, kun tuotetiedoissa ilmoitetaan: ON24 …" at bounding box center [791, 651] width 851 height 59
paste textarea "[URL][DOMAIN_NAME]"
drag, startPoint x: 808, startPoint y: 664, endPoint x: 436, endPoint y: 669, distance: 372.4
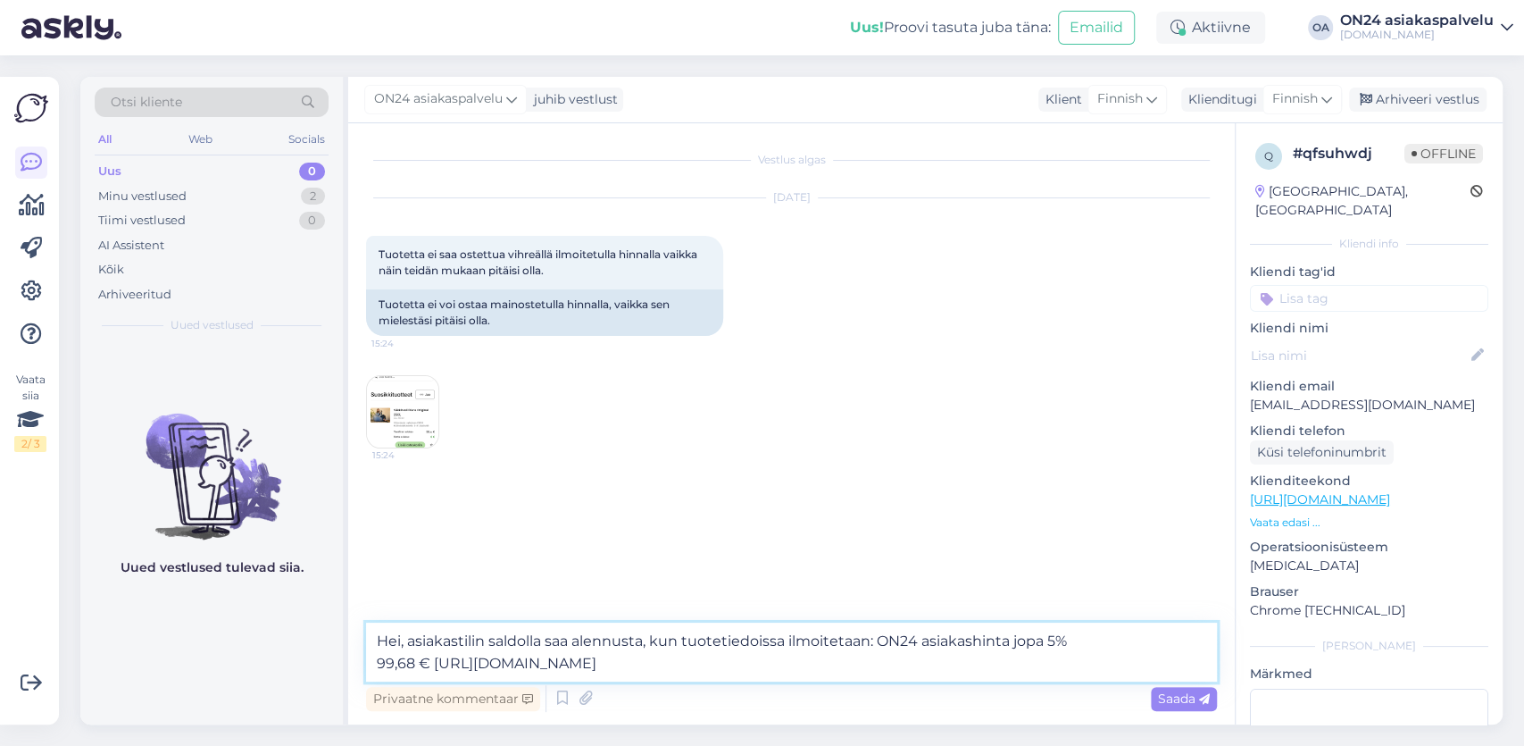
click at [436, 669] on textarea "Hei, asiakastilin saldolla saa alennusta, kun tuotetiedoissa ilmoitetaan: ON24 …" at bounding box center [791, 651] width 851 height 59
click at [788, 640] on textarea "Hei, asiakastilin saldolla saa alennusta, kun tuotetiedoissa ilmoitetaan: ON24 …" at bounding box center [791, 651] width 851 height 59
paste textarea "[URL][DOMAIN_NAME]"
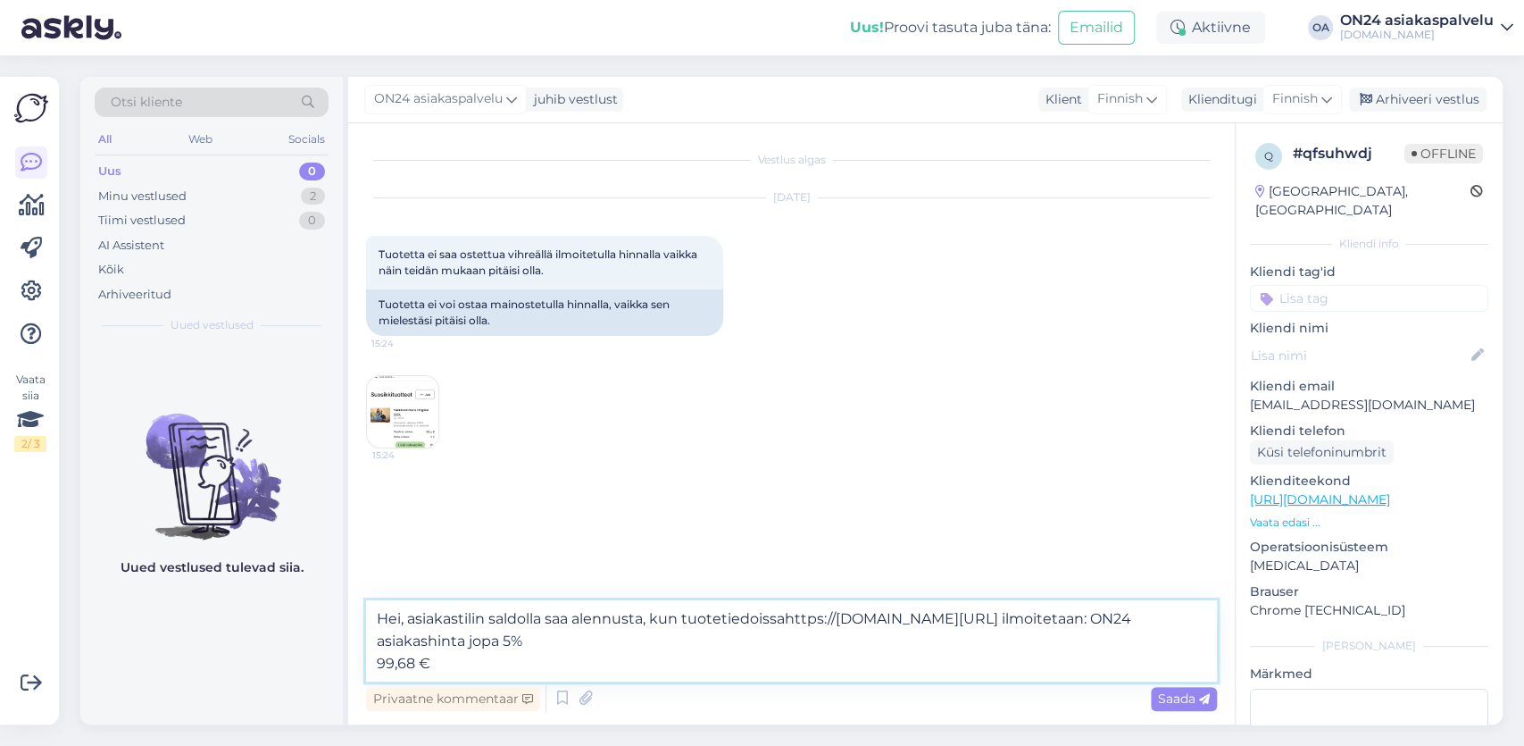
click at [781, 623] on textarea "Hei, asiakastilin saldolla saa alennusta, kun tuotetiedoissahttps://[DOMAIN_NAM…" at bounding box center [791, 640] width 851 height 81
click at [744, 642] on textarea "Hei, asiakastilin saldolla saa alennusta, kun tuotetiedoissa esim. [URL][DOMAIN…" at bounding box center [791, 640] width 851 height 81
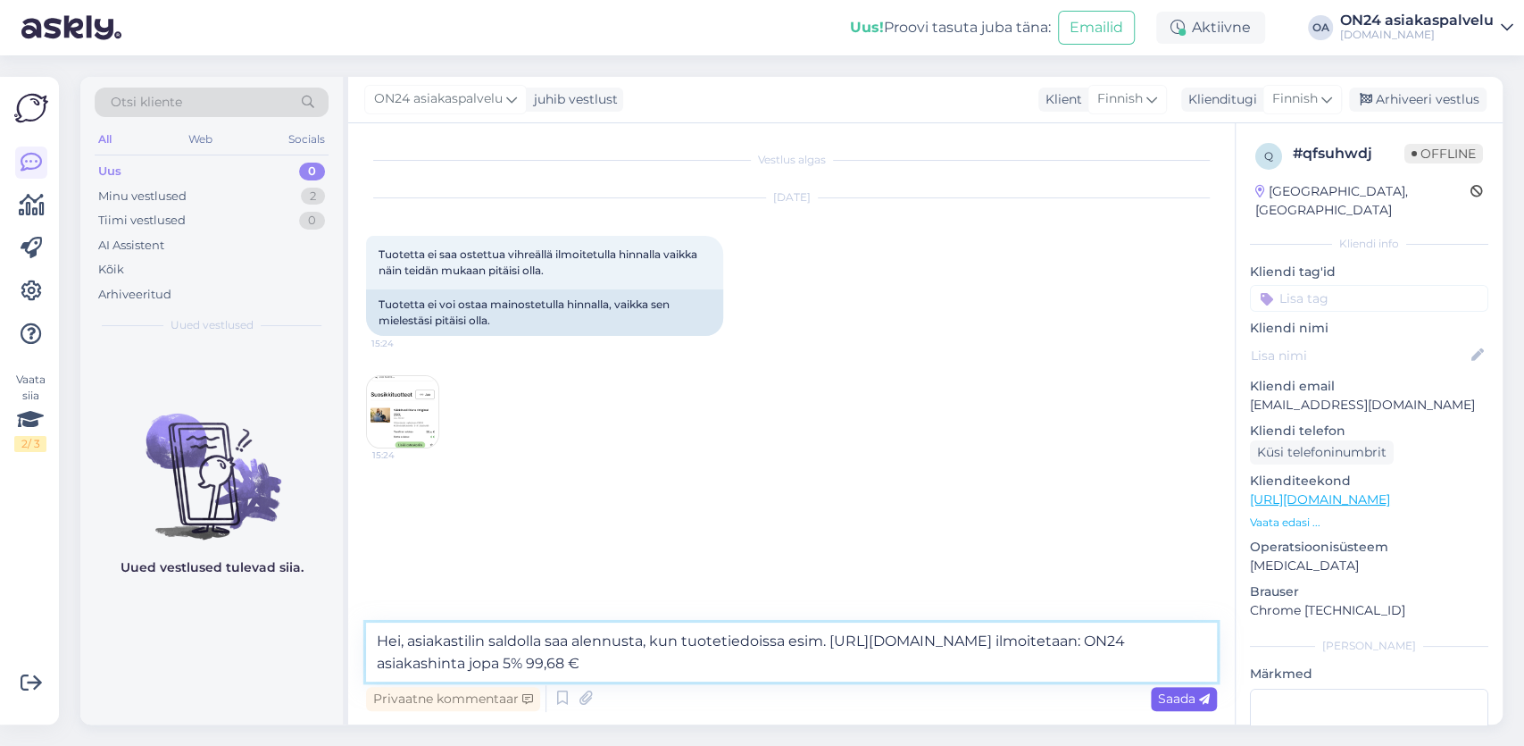
type textarea "Hei, asiakastilin saldolla saa alennusta, kun tuotetiedoissa esim. [URL][DOMAIN…"
click at [1183, 694] on span "Saada" at bounding box center [1184, 698] width 52 height 16
